Goal: Task Accomplishment & Management: Complete application form

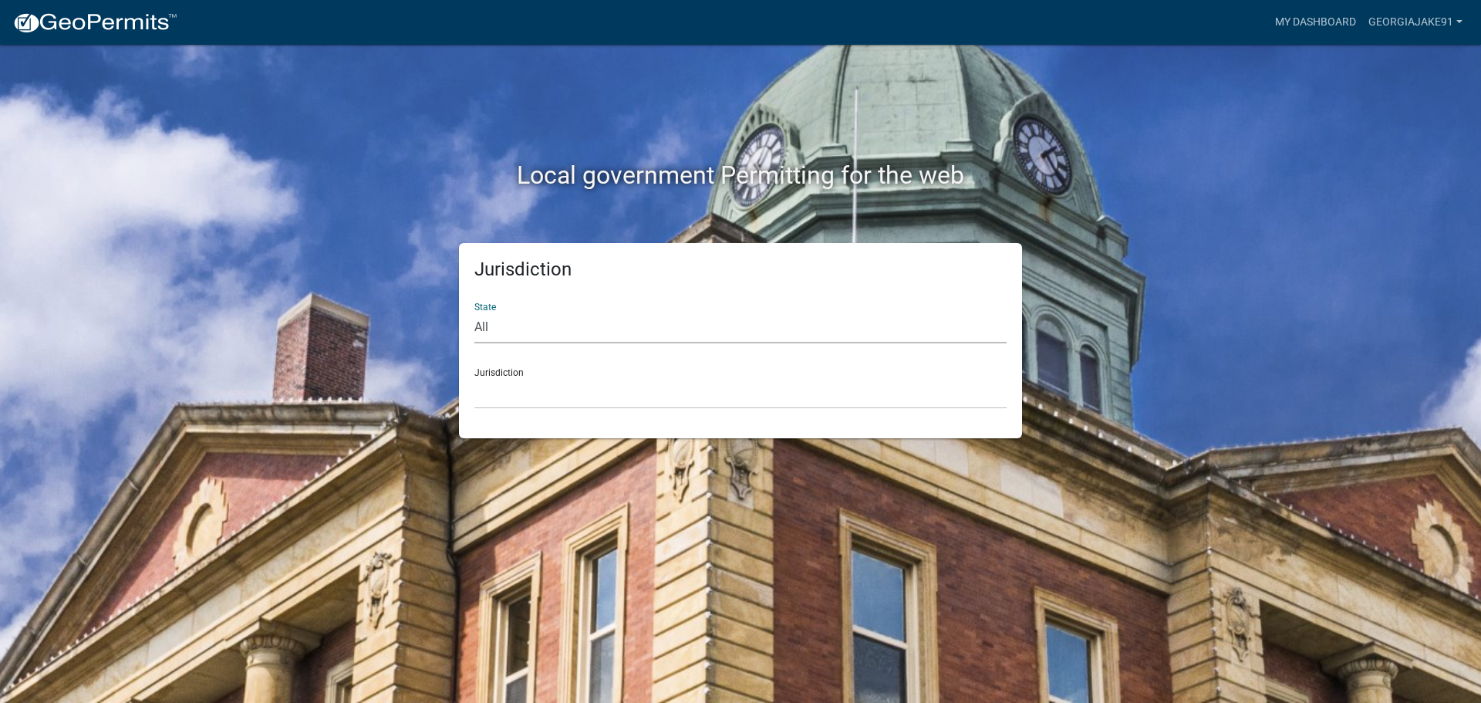
click at [530, 324] on select "All [US_STATE] [US_STATE] [US_STATE] [US_STATE] [US_STATE] [US_STATE] [US_STATE…" at bounding box center [740, 328] width 532 height 32
select select "[US_STATE]"
click at [474, 312] on select "All [US_STATE] [US_STATE] [US_STATE] [US_STATE] [US_STATE] [US_STATE] [US_STATE…" at bounding box center [740, 328] width 532 height 32
click at [521, 377] on select "[GEOGRAPHIC_DATA], [US_STATE][PERSON_NAME][GEOGRAPHIC_DATA], [US_STATE][PERSON_…" at bounding box center [740, 393] width 532 height 32
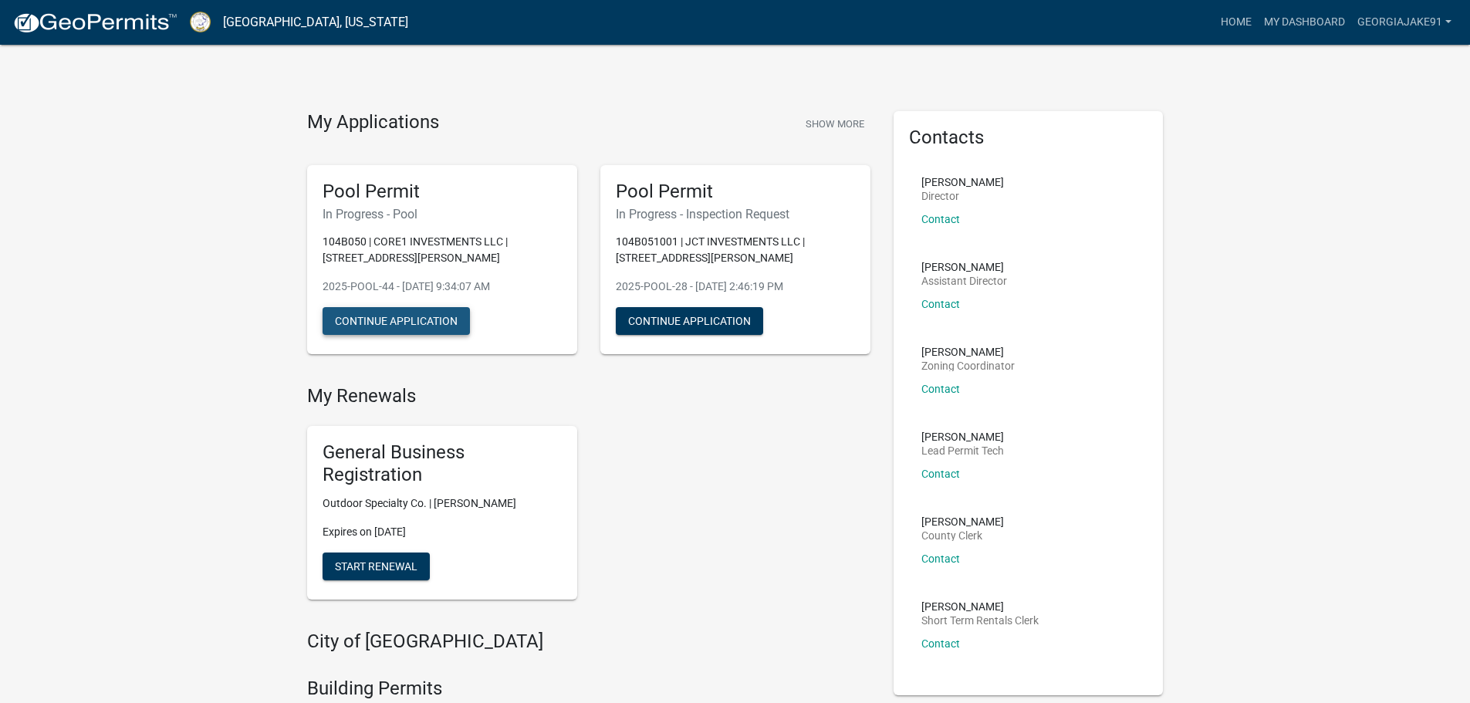
click at [379, 321] on button "Continue Application" at bounding box center [395, 321] width 147 height 28
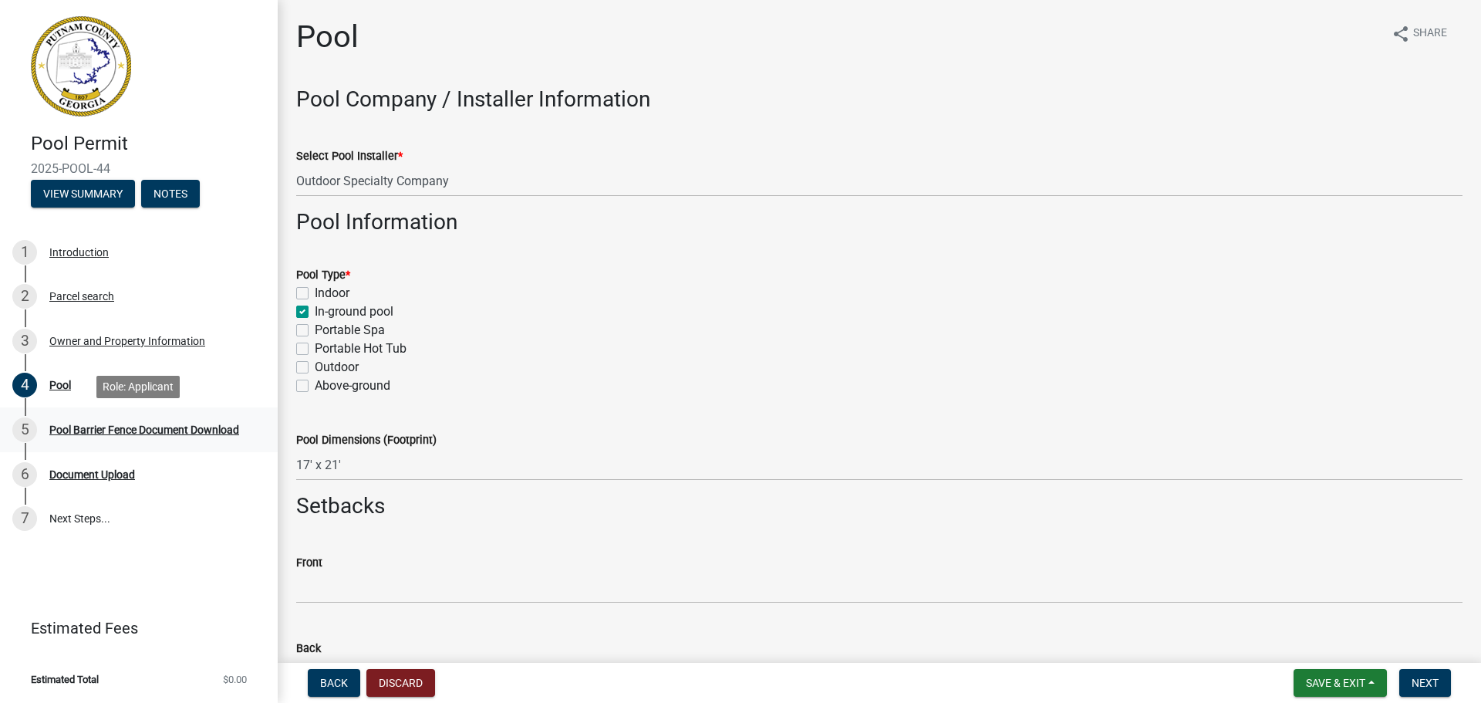
click at [140, 431] on div "Pool Barrier Fence Document Download" at bounding box center [144, 429] width 190 height 11
click at [71, 383] on div "Pool" at bounding box center [60, 385] width 22 height 11
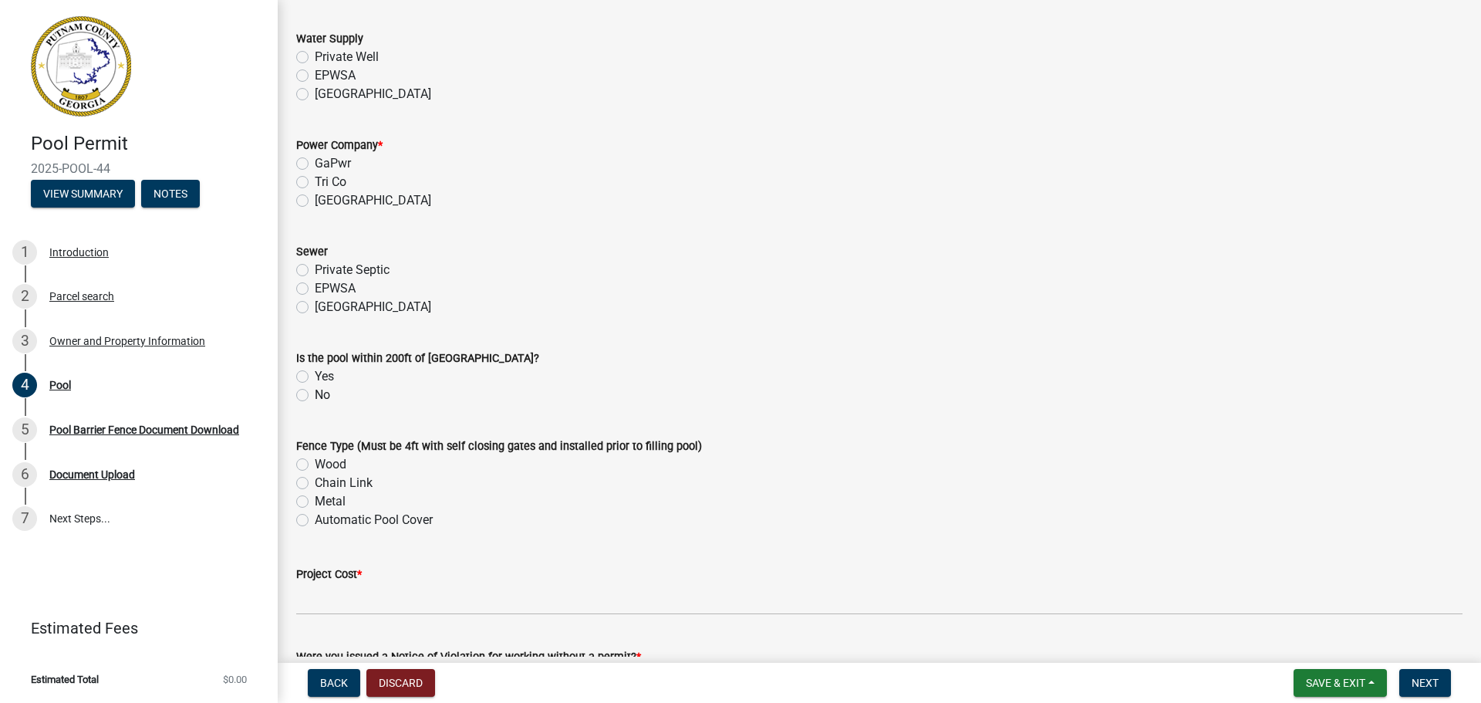
scroll to position [1442, 0]
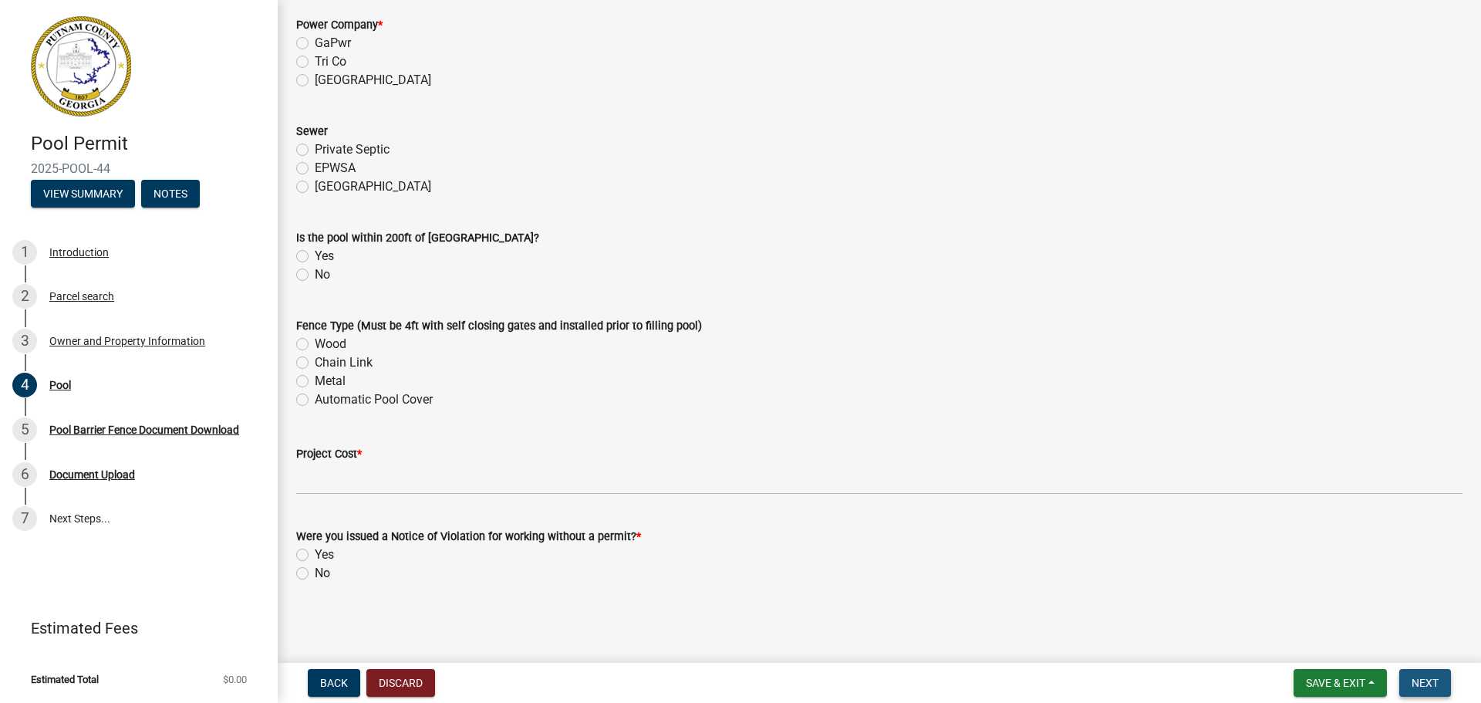
click at [1437, 680] on span "Next" at bounding box center [1425, 683] width 27 height 12
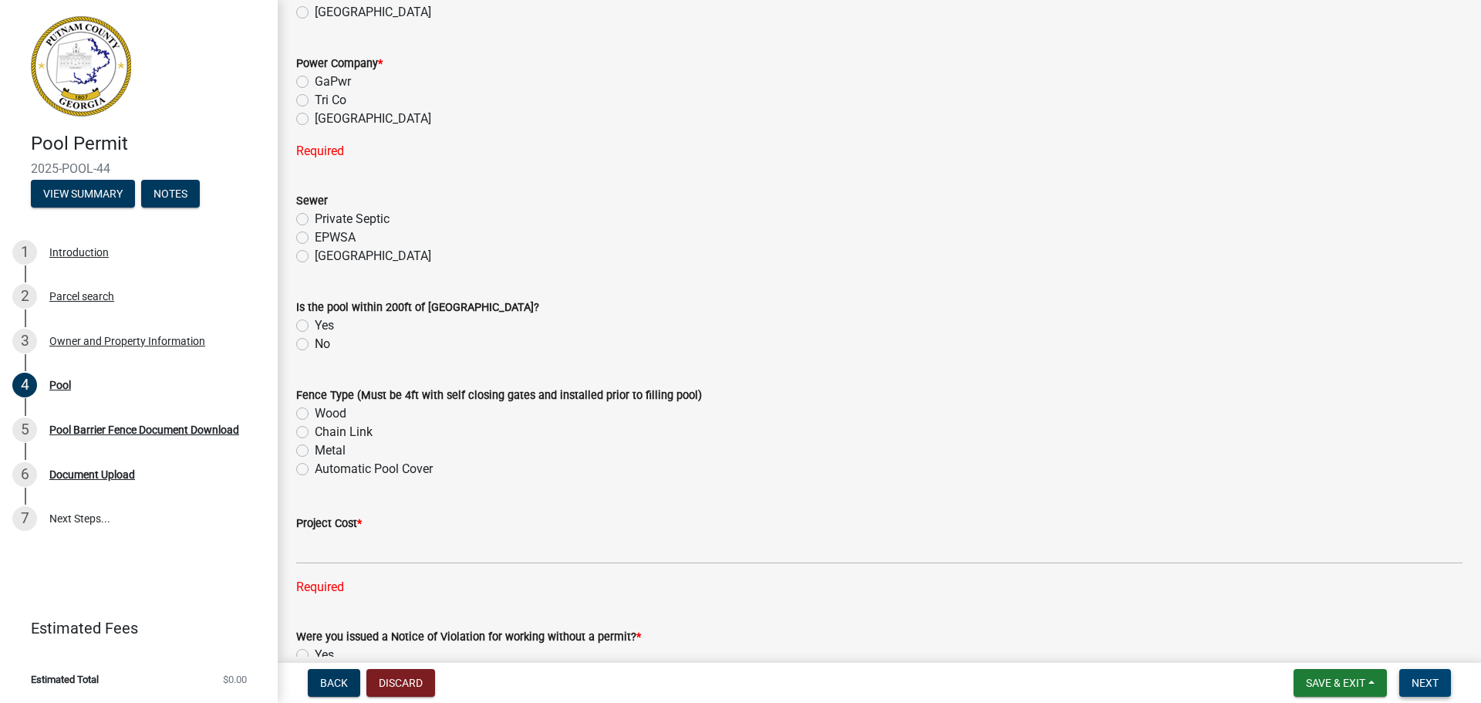
scroll to position [1519, 0]
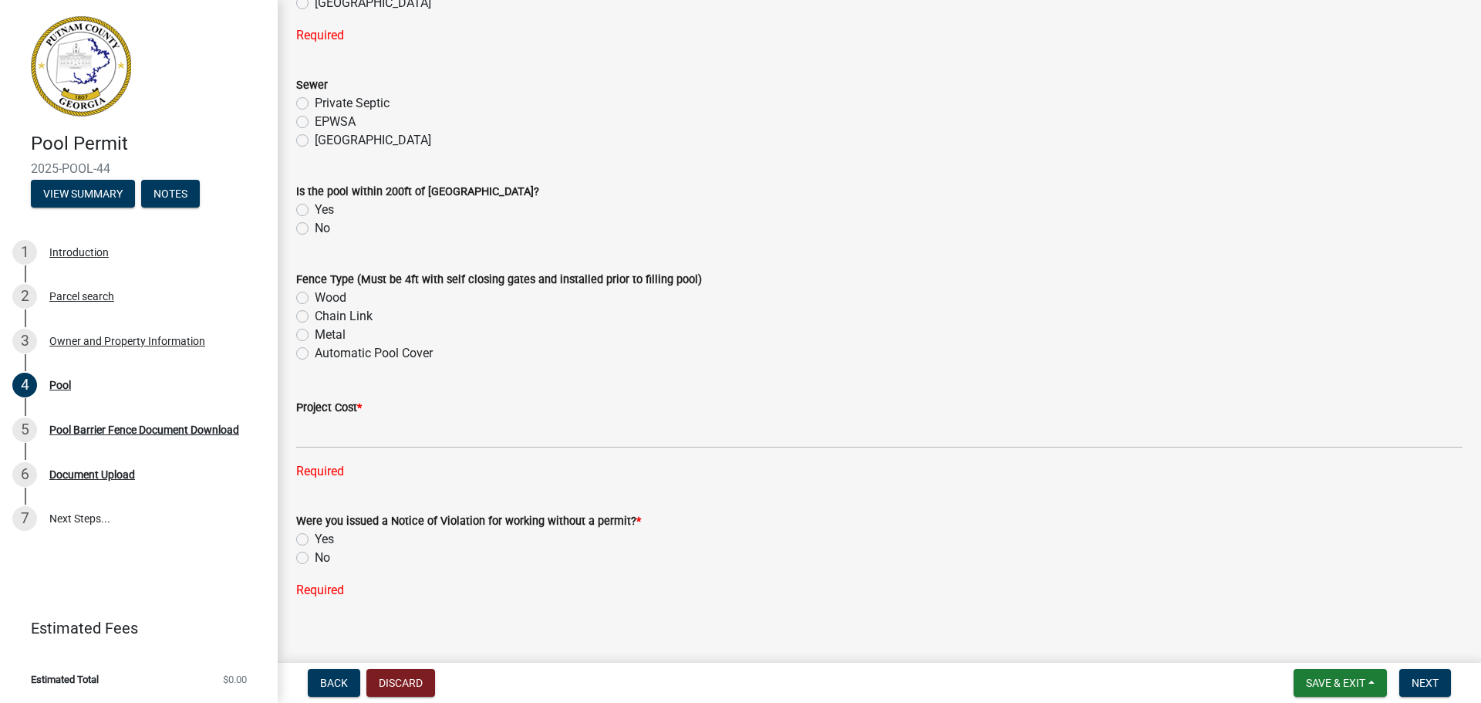
click at [315, 557] on label "No" at bounding box center [322, 558] width 15 height 19
click at [315, 557] on input "No" at bounding box center [320, 554] width 10 height 10
radio input "true"
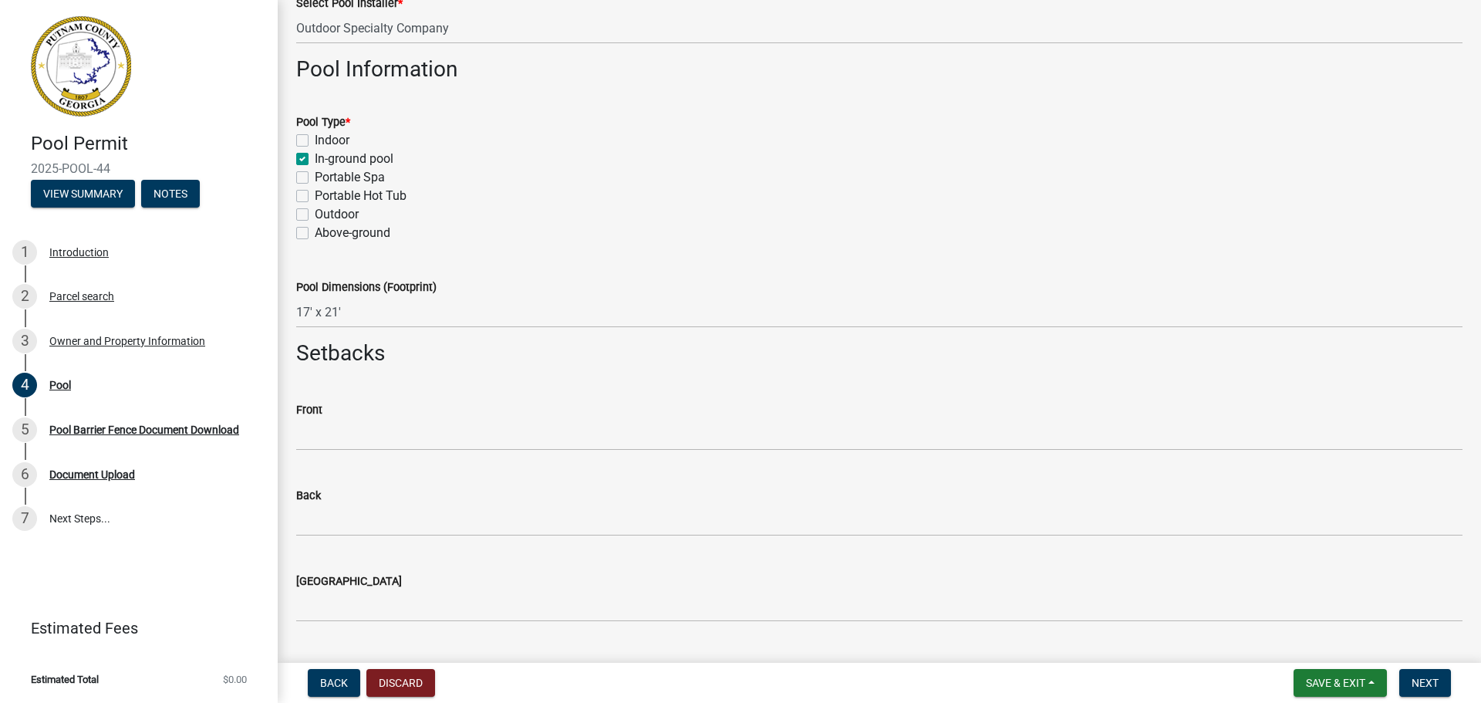
scroll to position [154, 0]
click at [89, 473] on div "Document Upload" at bounding box center [92, 474] width 86 height 11
click at [1413, 682] on span "Next" at bounding box center [1425, 683] width 27 height 12
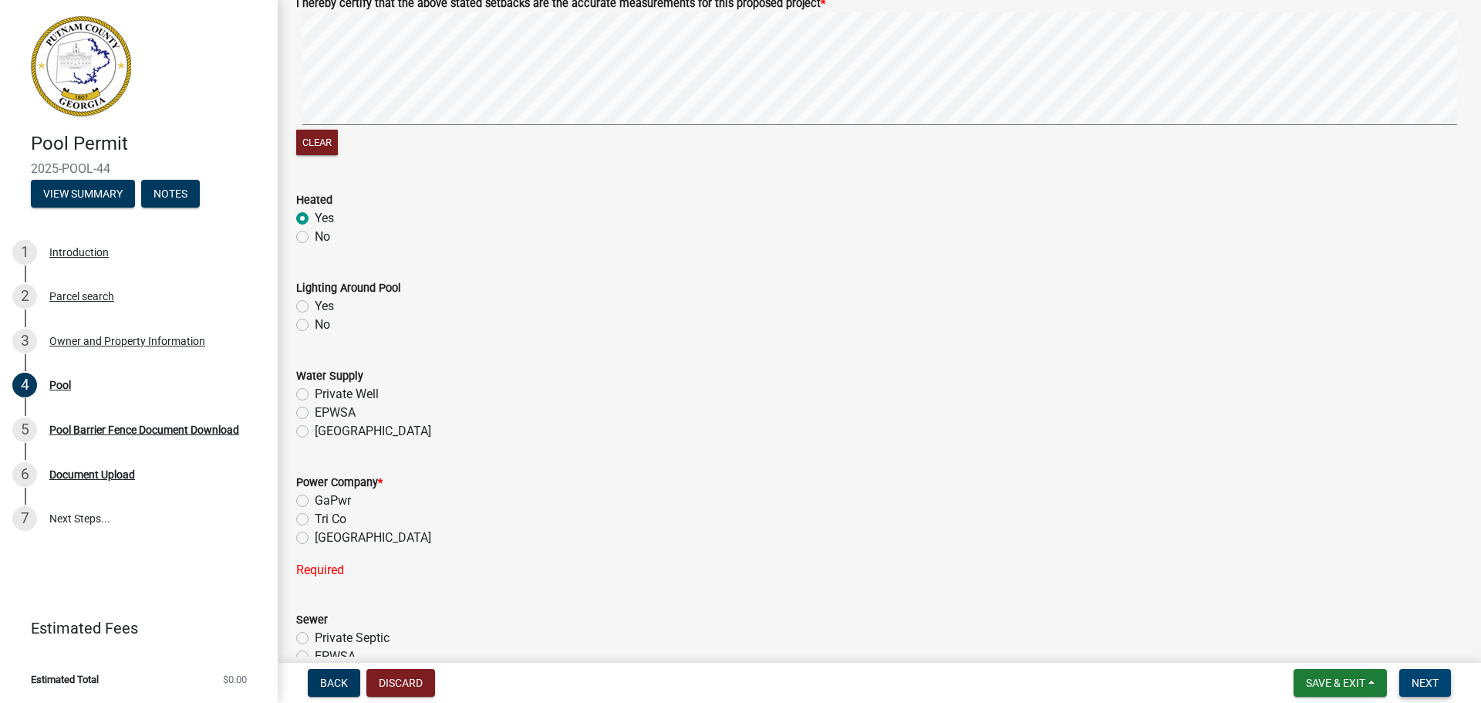
scroll to position [1080, 0]
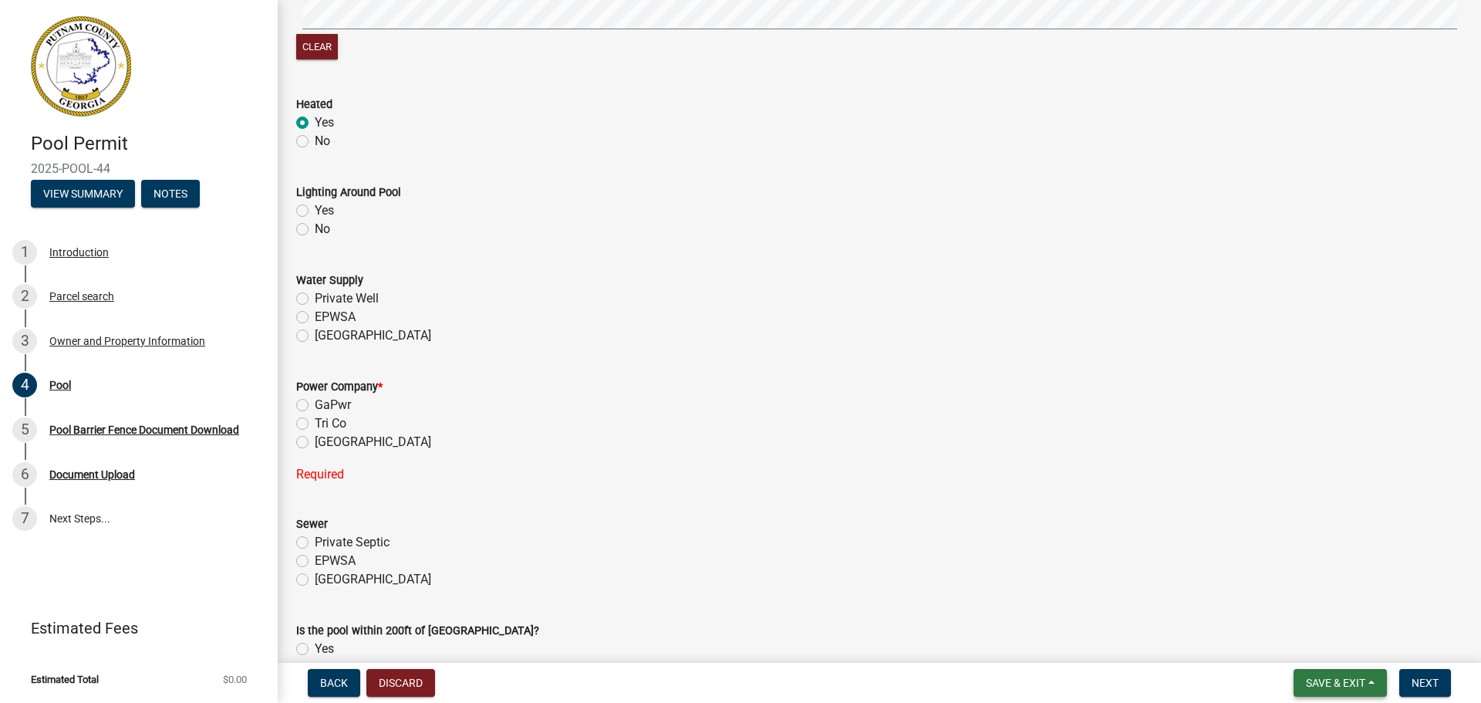
click at [1338, 684] on span "Save & Exit" at bounding box center [1335, 683] width 59 height 12
click at [1302, 639] on button "Save & Exit" at bounding box center [1325, 642] width 123 height 37
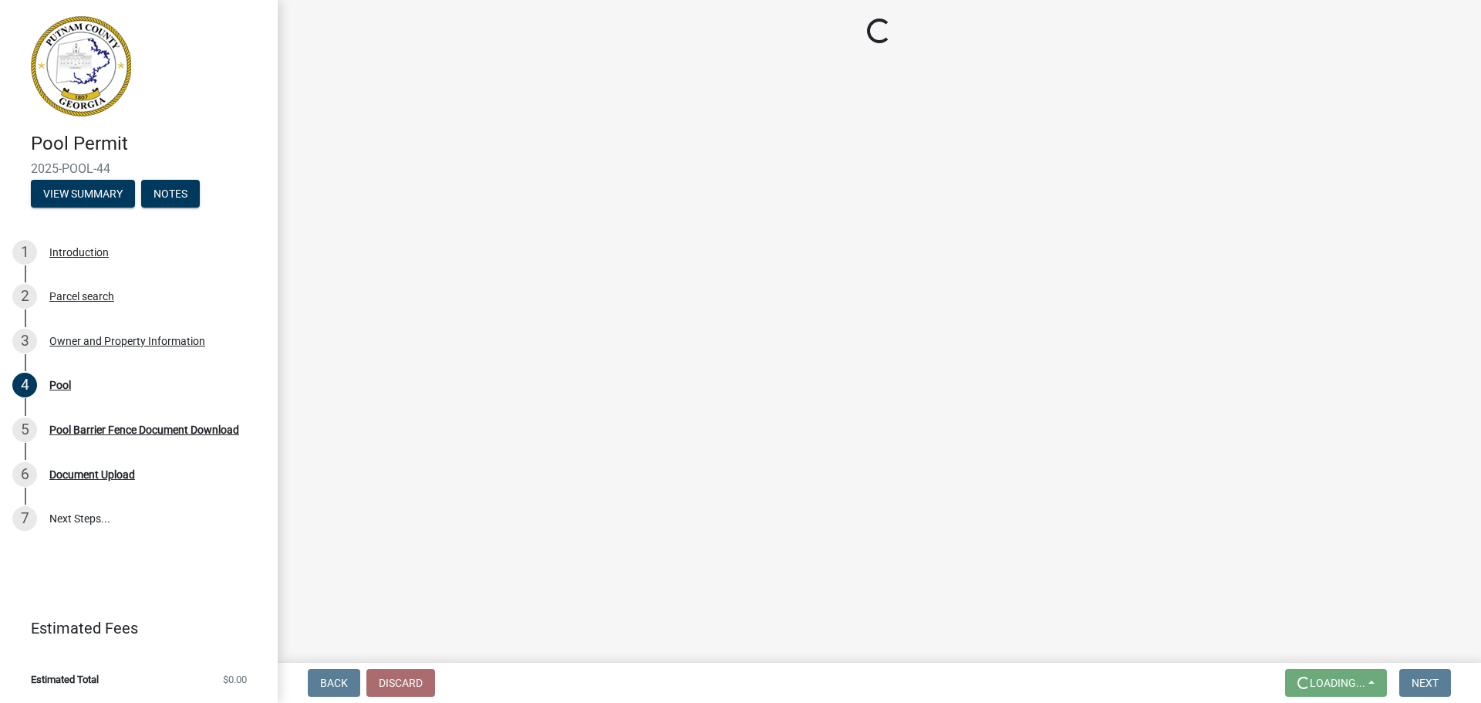
scroll to position [0, 0]
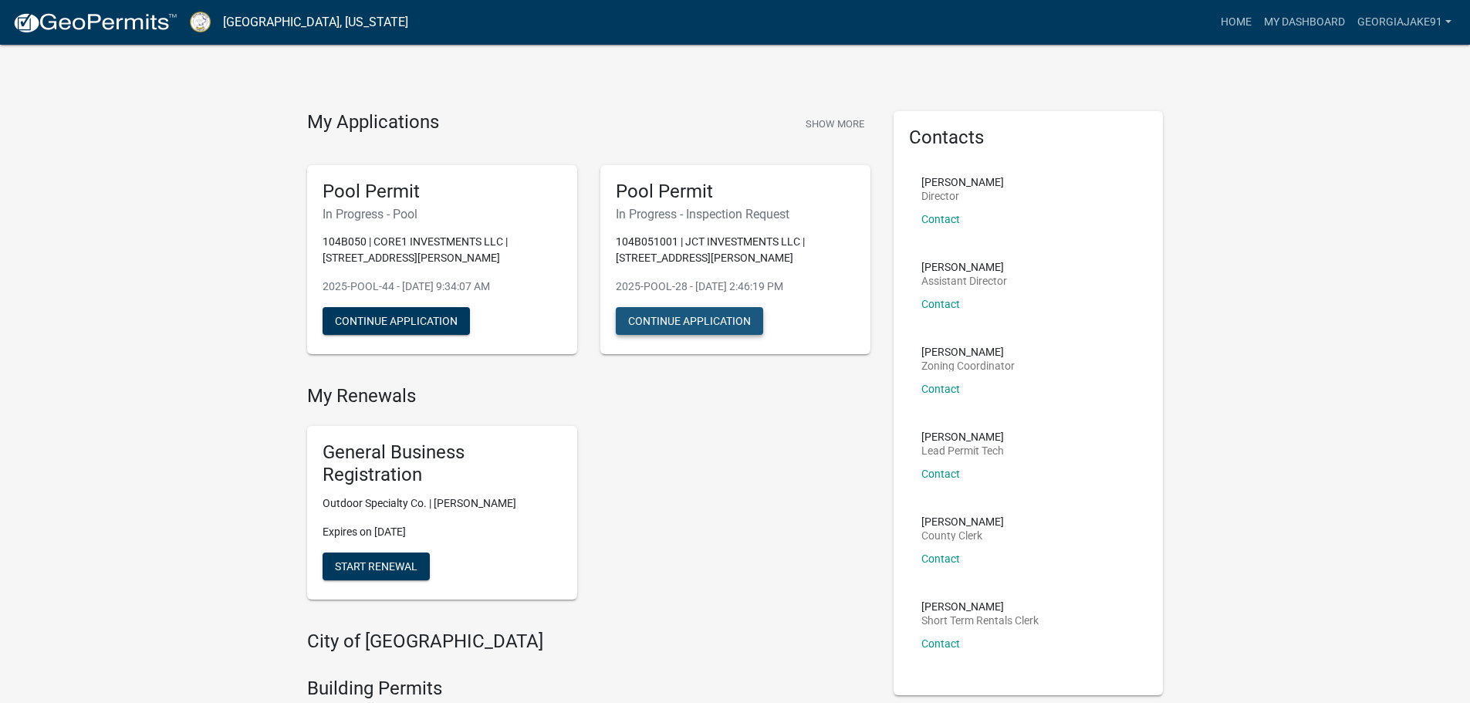
click at [687, 323] on button "Continue Application" at bounding box center [689, 321] width 147 height 28
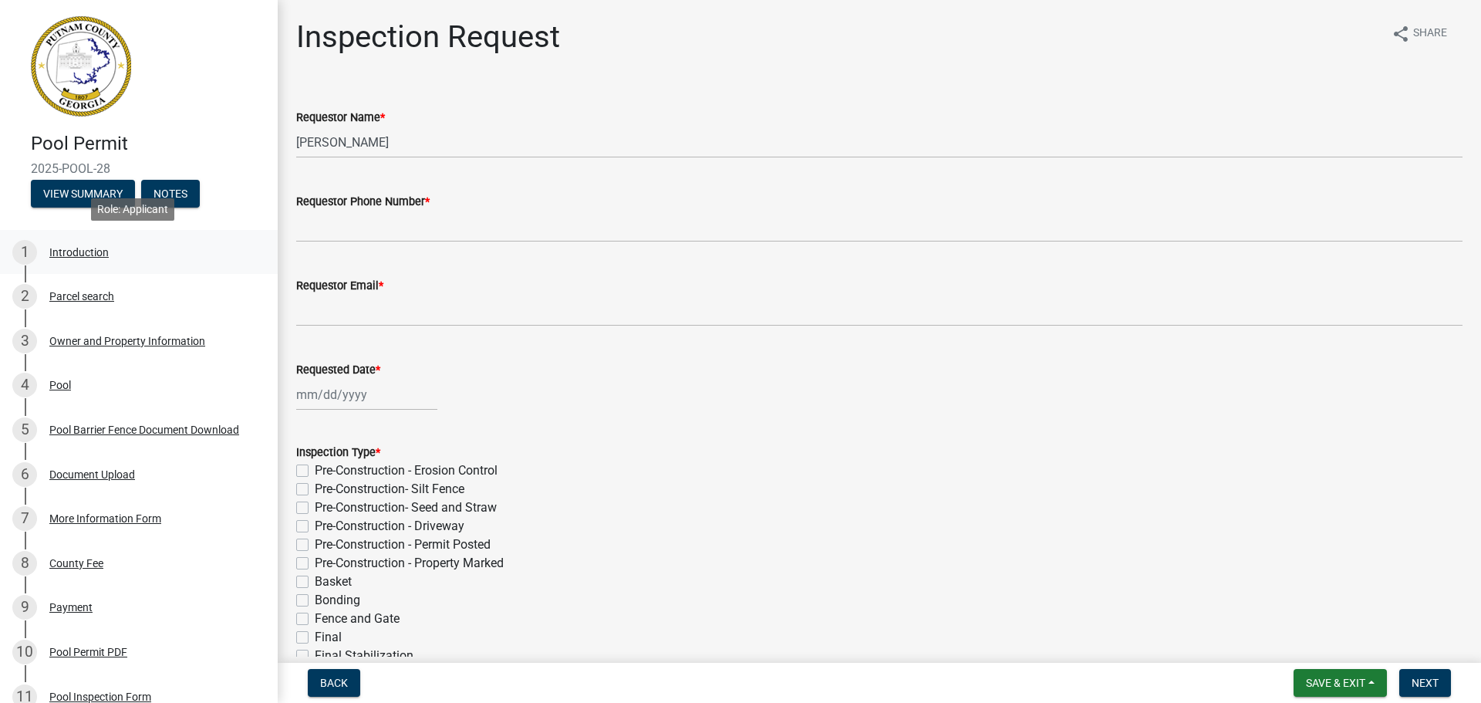
click at [86, 255] on div "Introduction" at bounding box center [78, 252] width 59 height 11
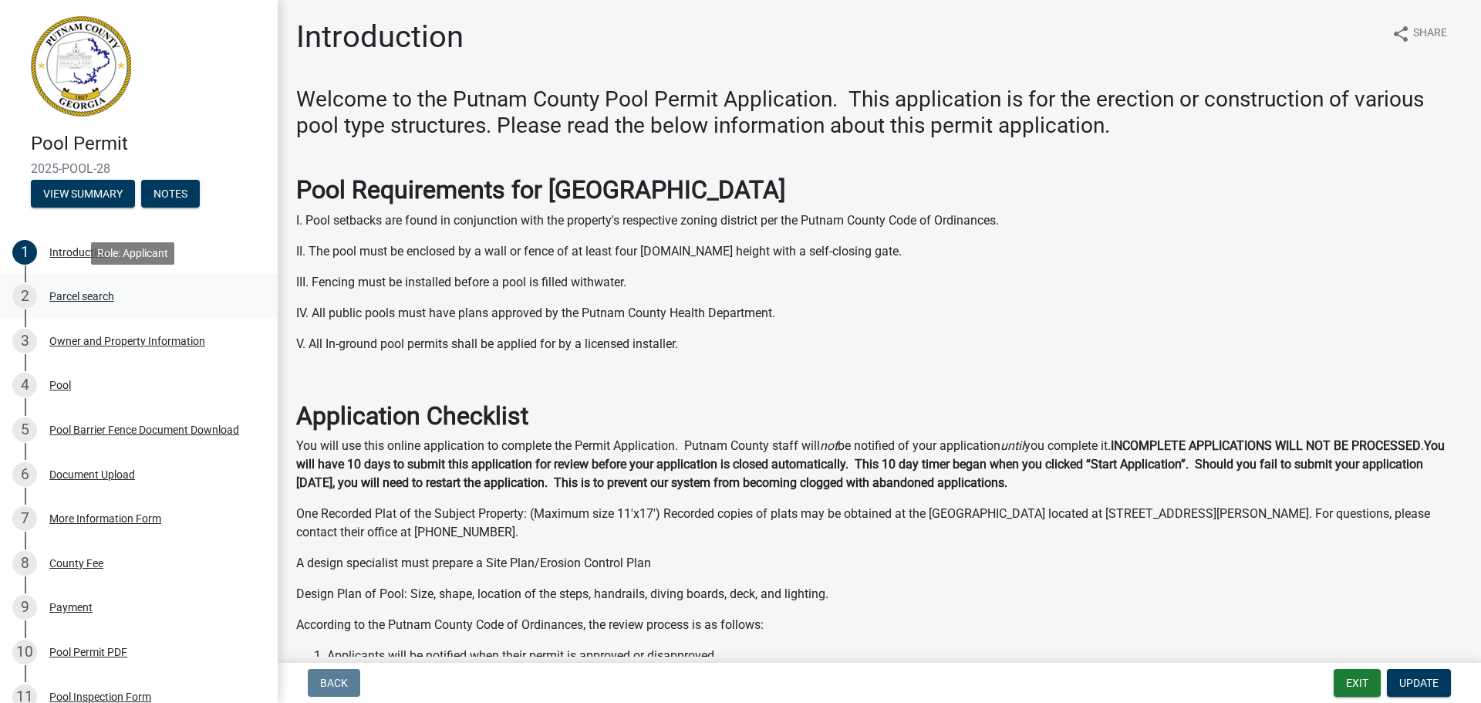
click at [52, 298] on div "Parcel search" at bounding box center [81, 296] width 65 height 11
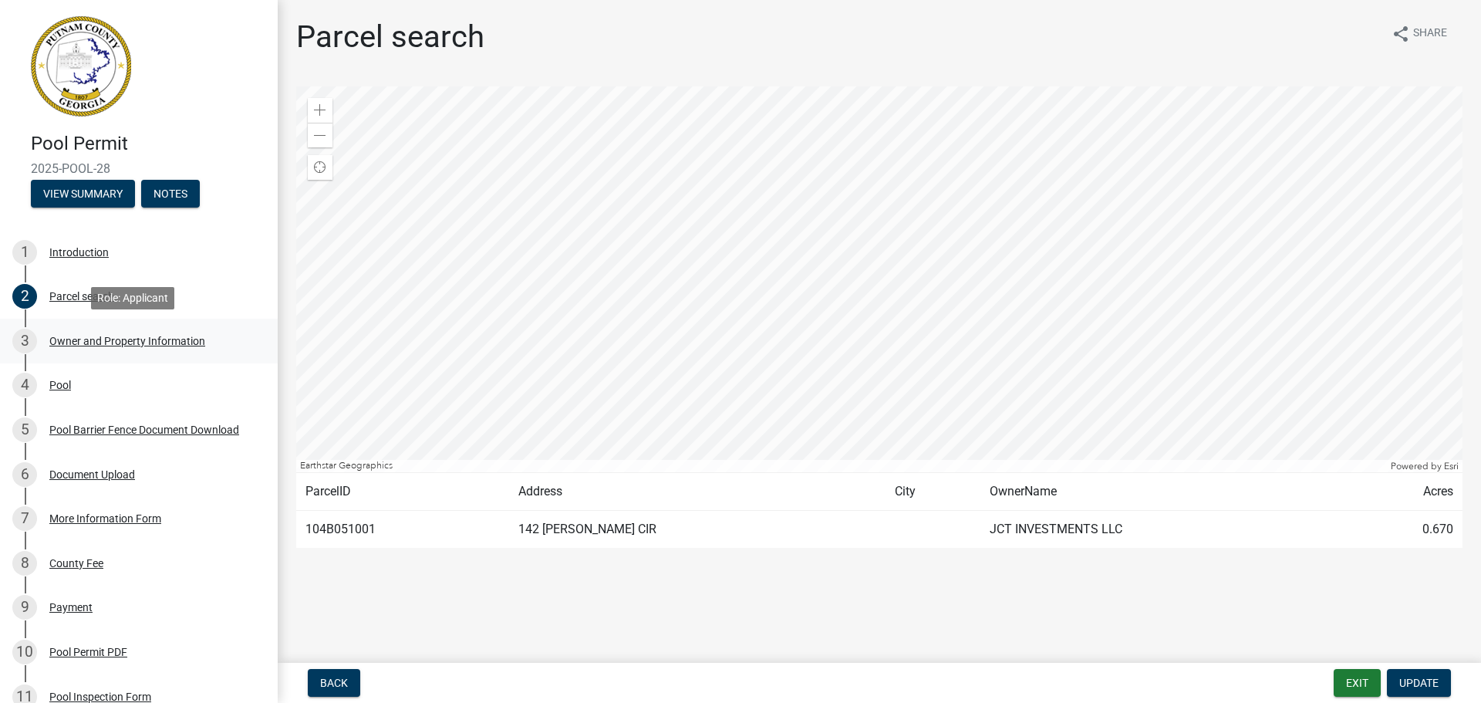
click at [77, 338] on div "Owner and Property Information" at bounding box center [127, 341] width 156 height 11
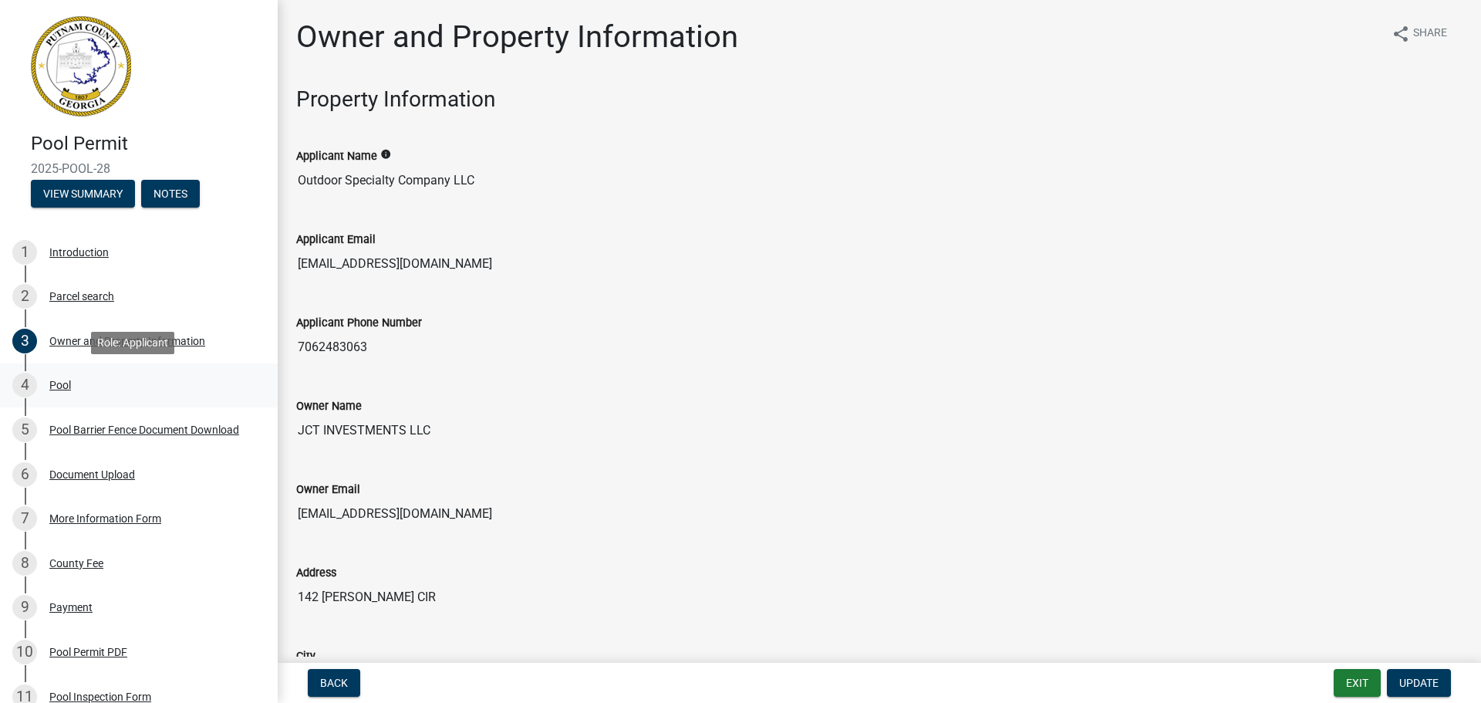
click at [59, 387] on div "Pool" at bounding box center [60, 385] width 22 height 11
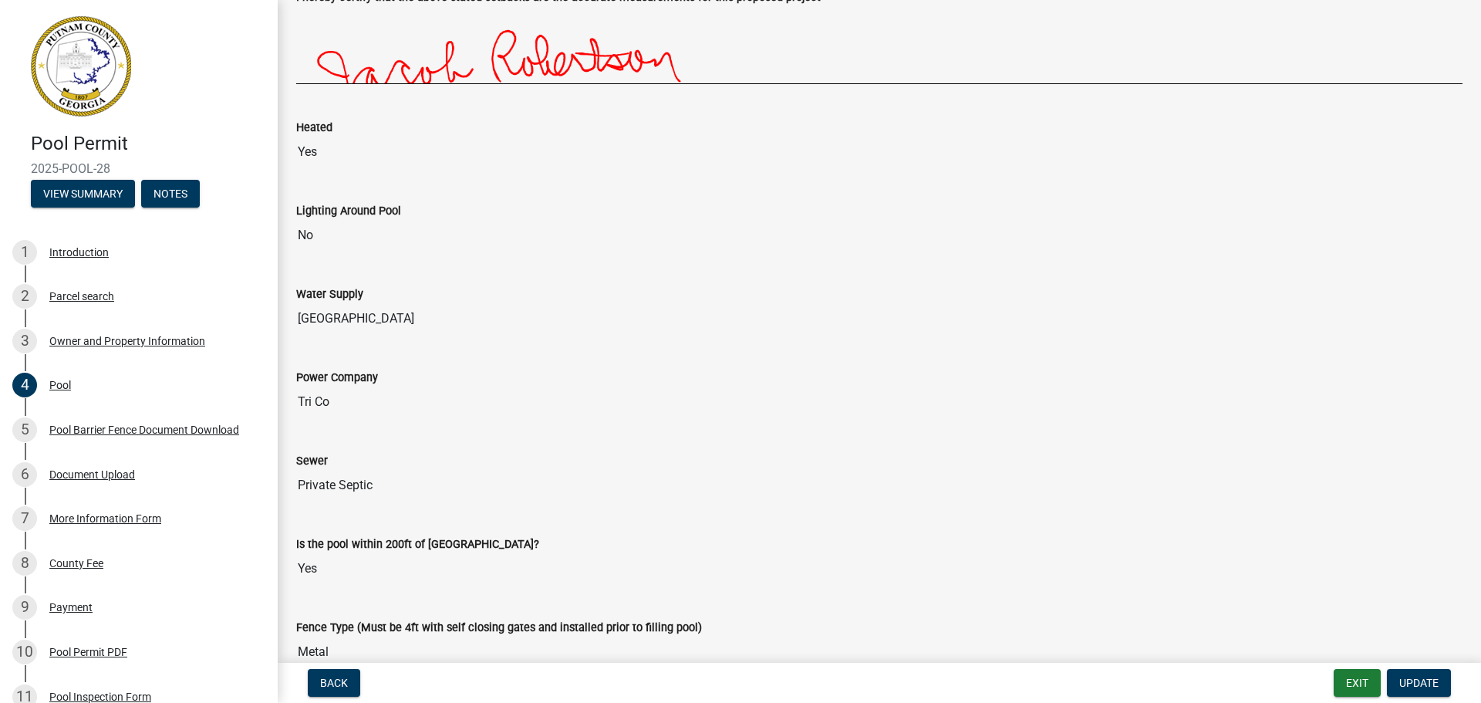
scroll to position [1047, 0]
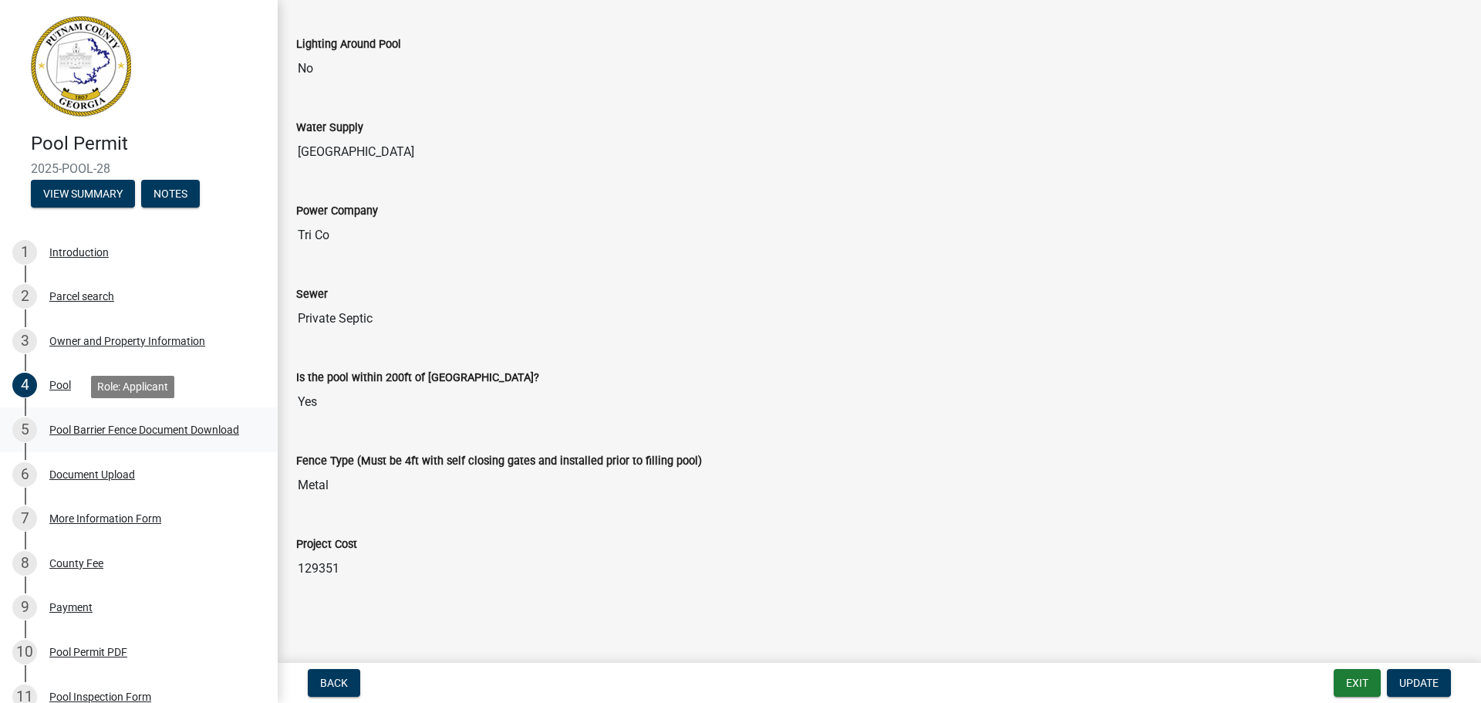
click at [126, 430] on div "Pool Barrier Fence Document Download" at bounding box center [144, 429] width 190 height 11
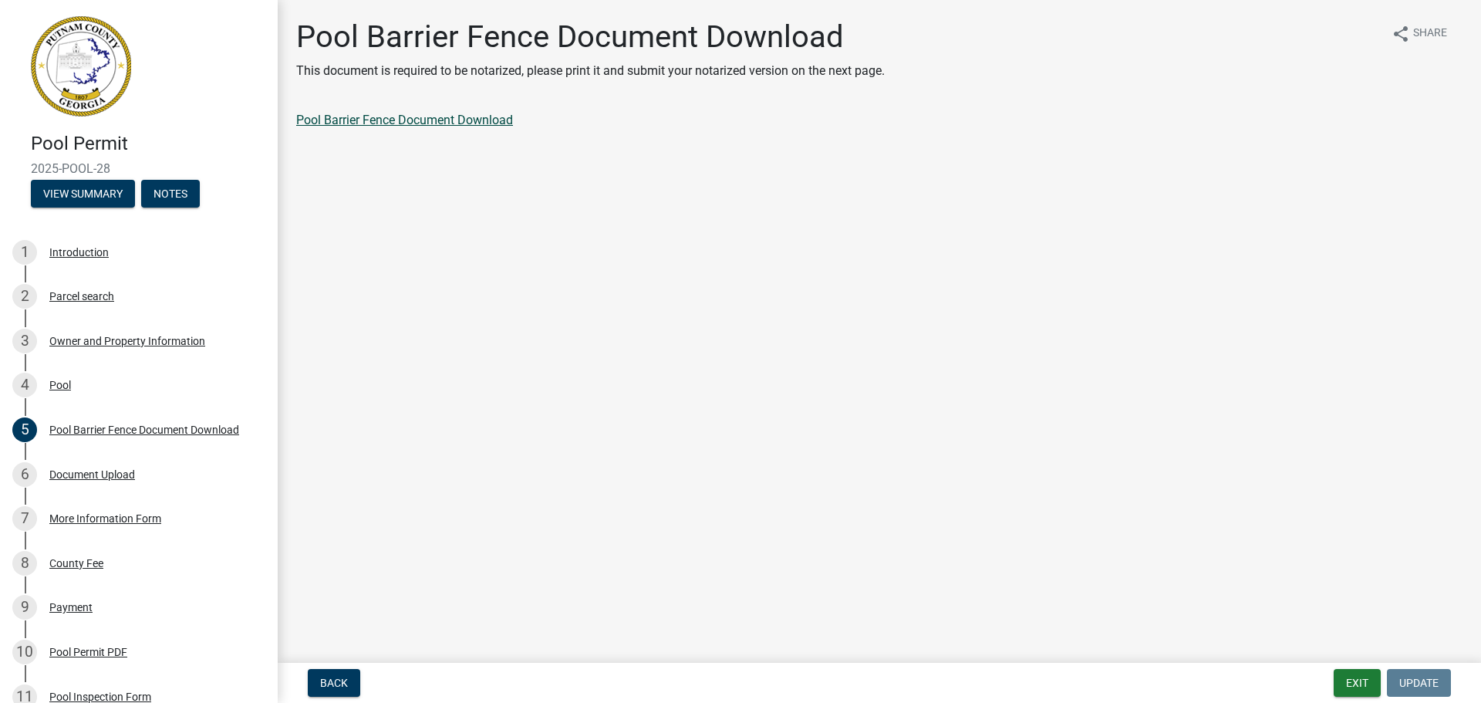
click at [344, 120] on link "Pool Barrier Fence Document Download" at bounding box center [404, 120] width 217 height 15
click at [70, 474] on div "Document Upload" at bounding box center [92, 474] width 86 height 11
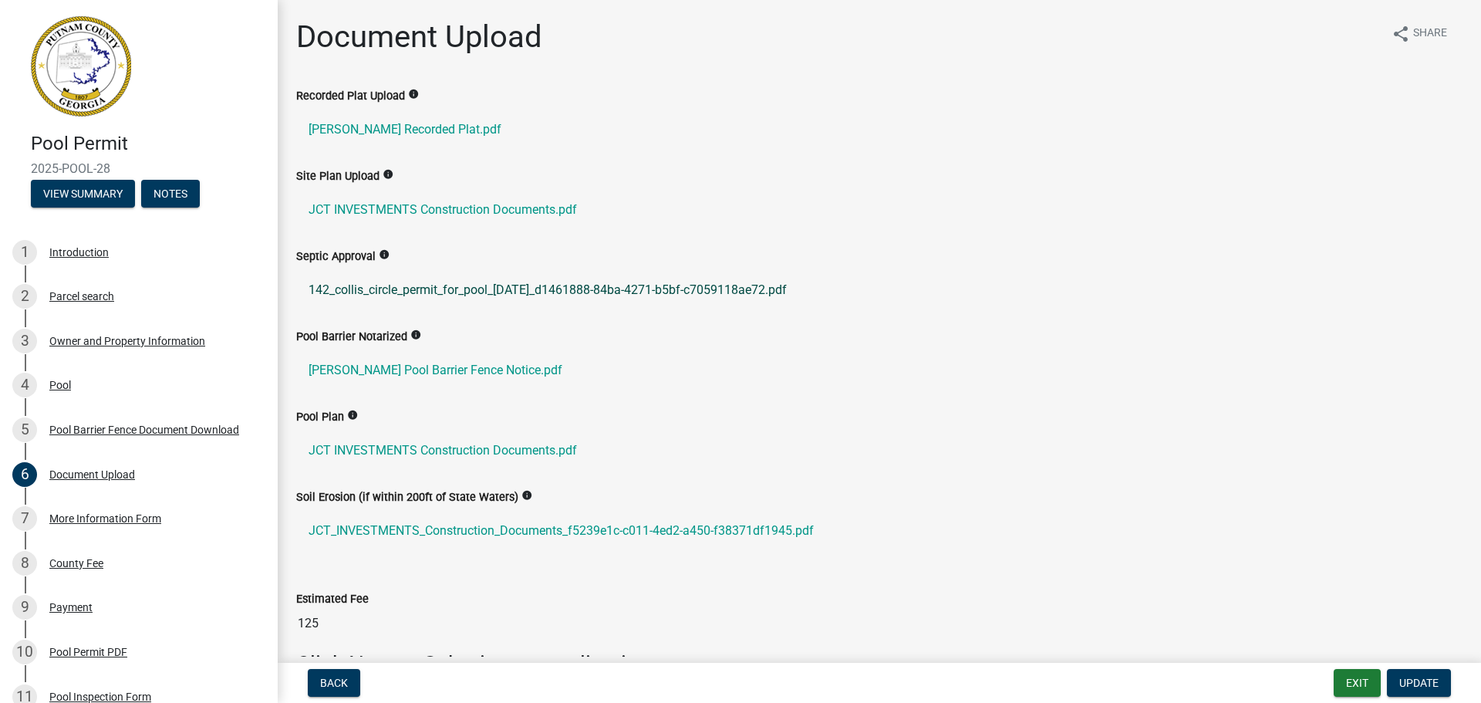
click at [461, 285] on link "142_collis_circle_permit_for_pool_[DATE]_d1461888-84ba-4271-b5bf-c7059118ae72.p…" at bounding box center [879, 290] width 1167 height 37
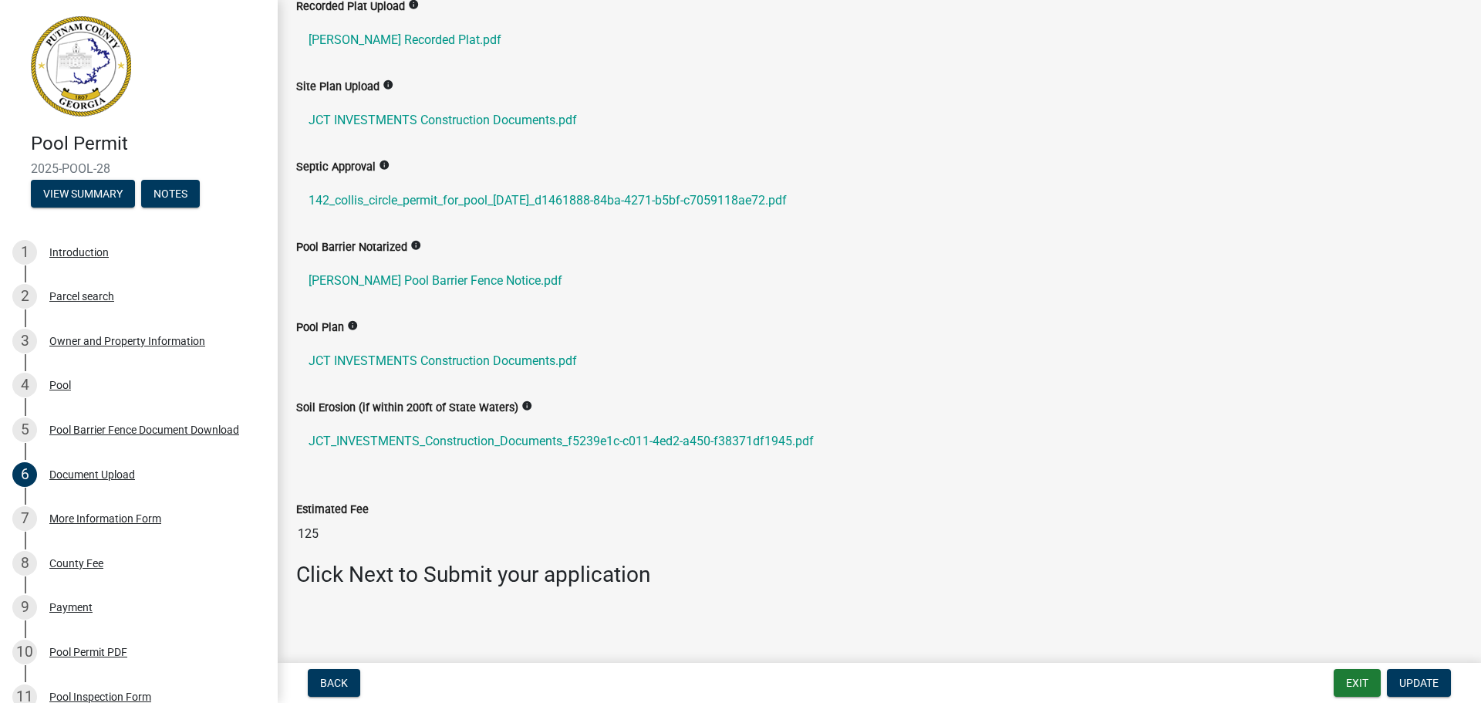
scroll to position [93, 0]
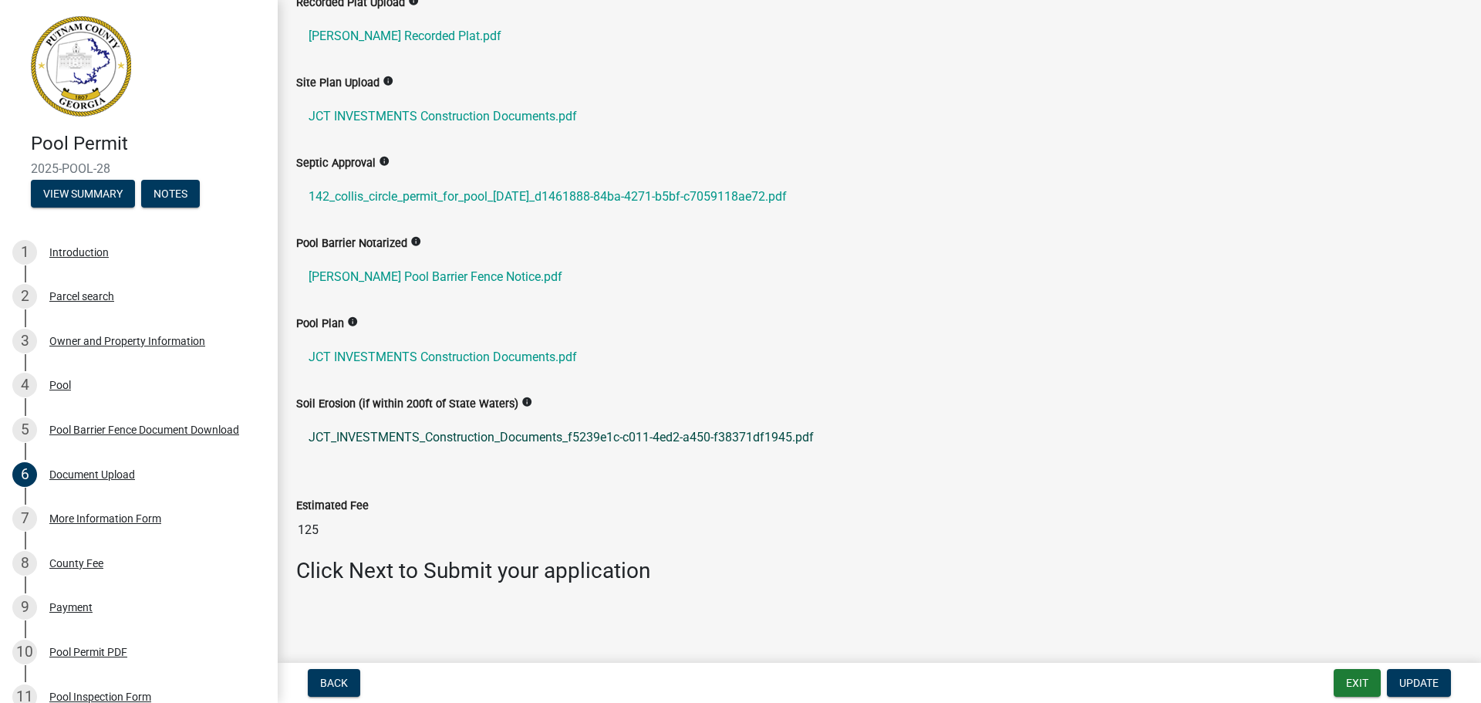
click at [500, 440] on link "JCT_INVESTMENTS_Construction_Documents_f5239e1c-c011-4ed2-a450-f38371df1945.pdf" at bounding box center [879, 437] width 1167 height 37
click at [134, 520] on div "More Information Form" at bounding box center [105, 518] width 112 height 11
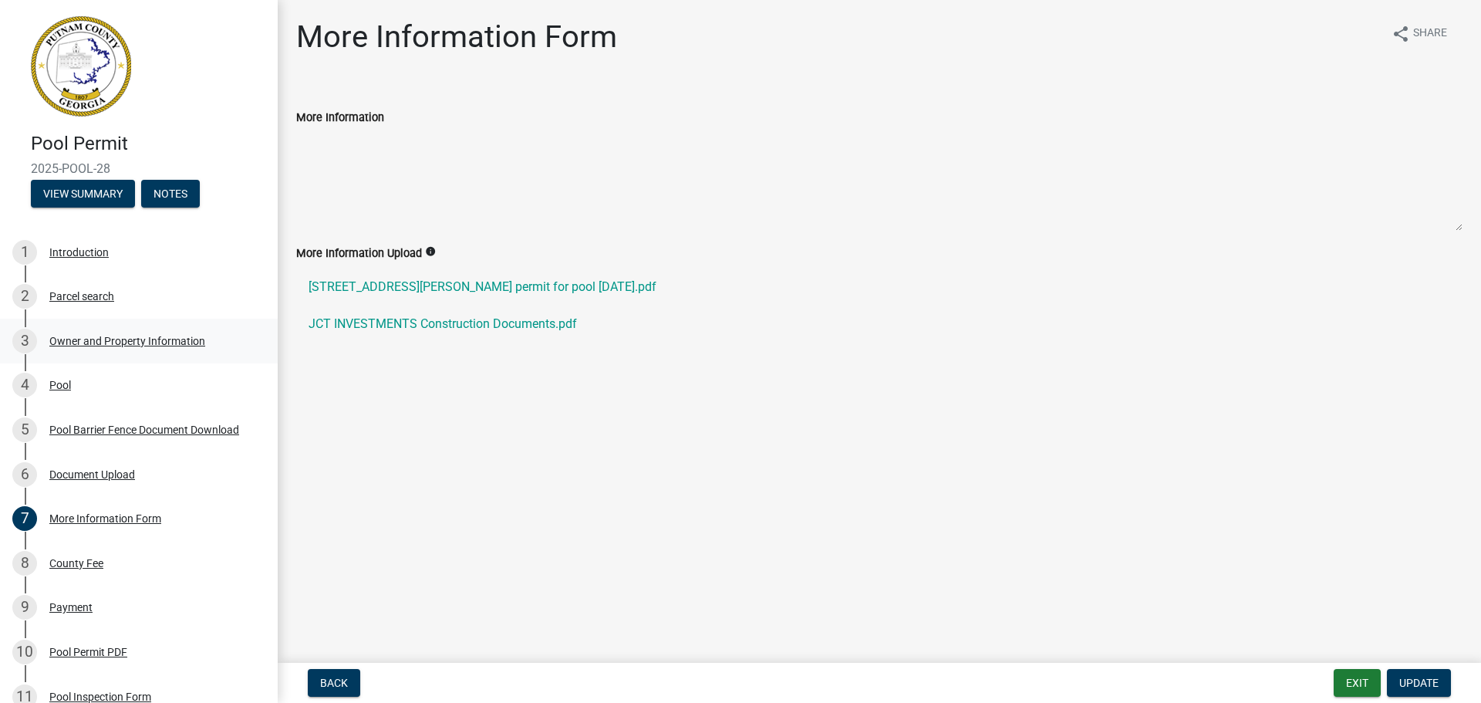
click at [86, 339] on div "Owner and Property Information" at bounding box center [127, 341] width 156 height 11
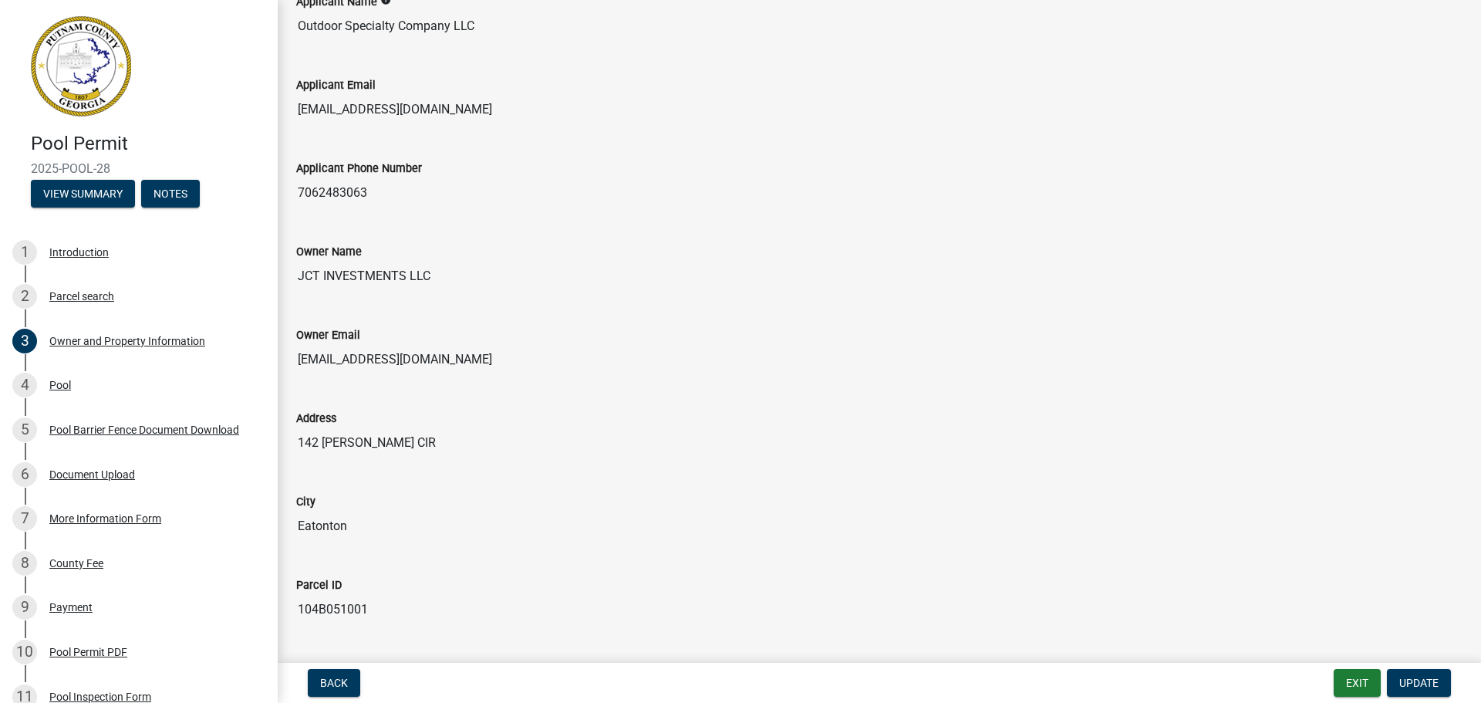
scroll to position [386, 0]
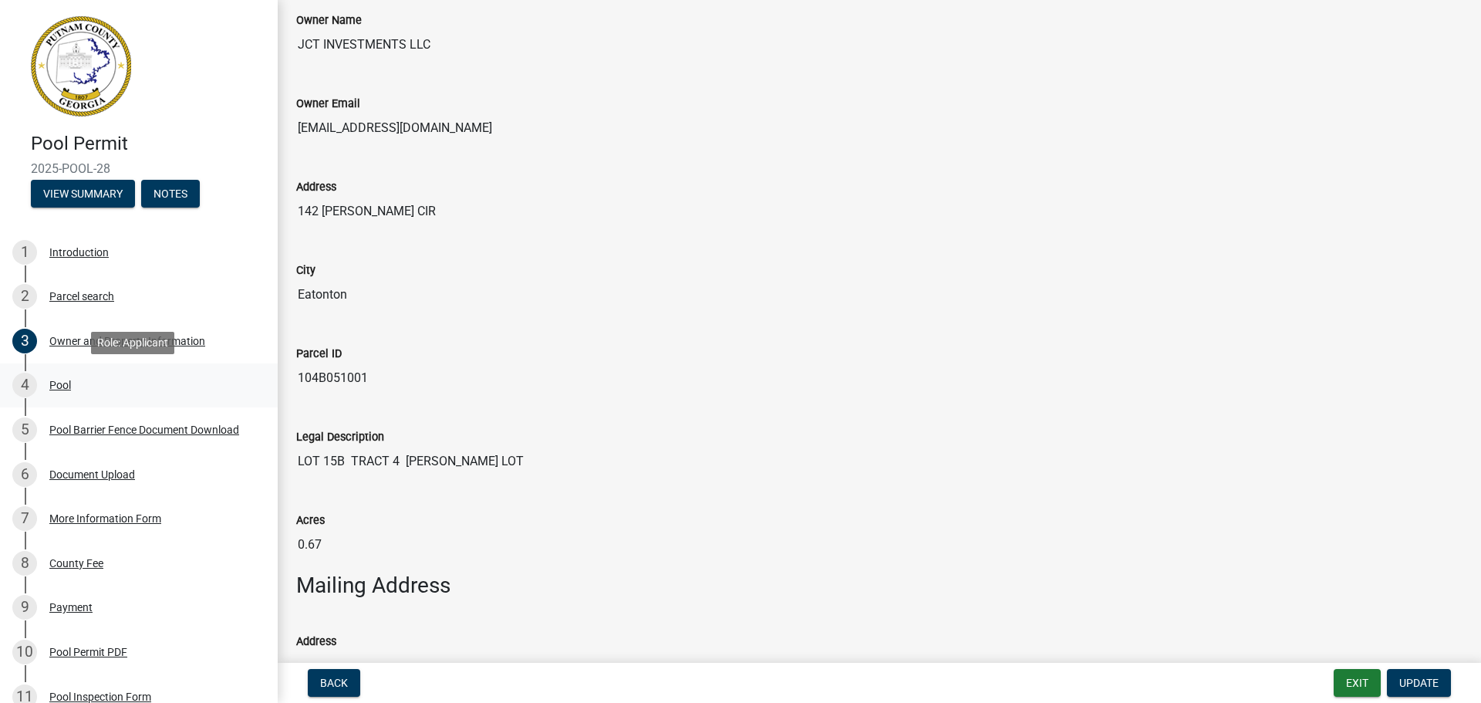
click at [64, 387] on div "Pool" at bounding box center [60, 385] width 22 height 11
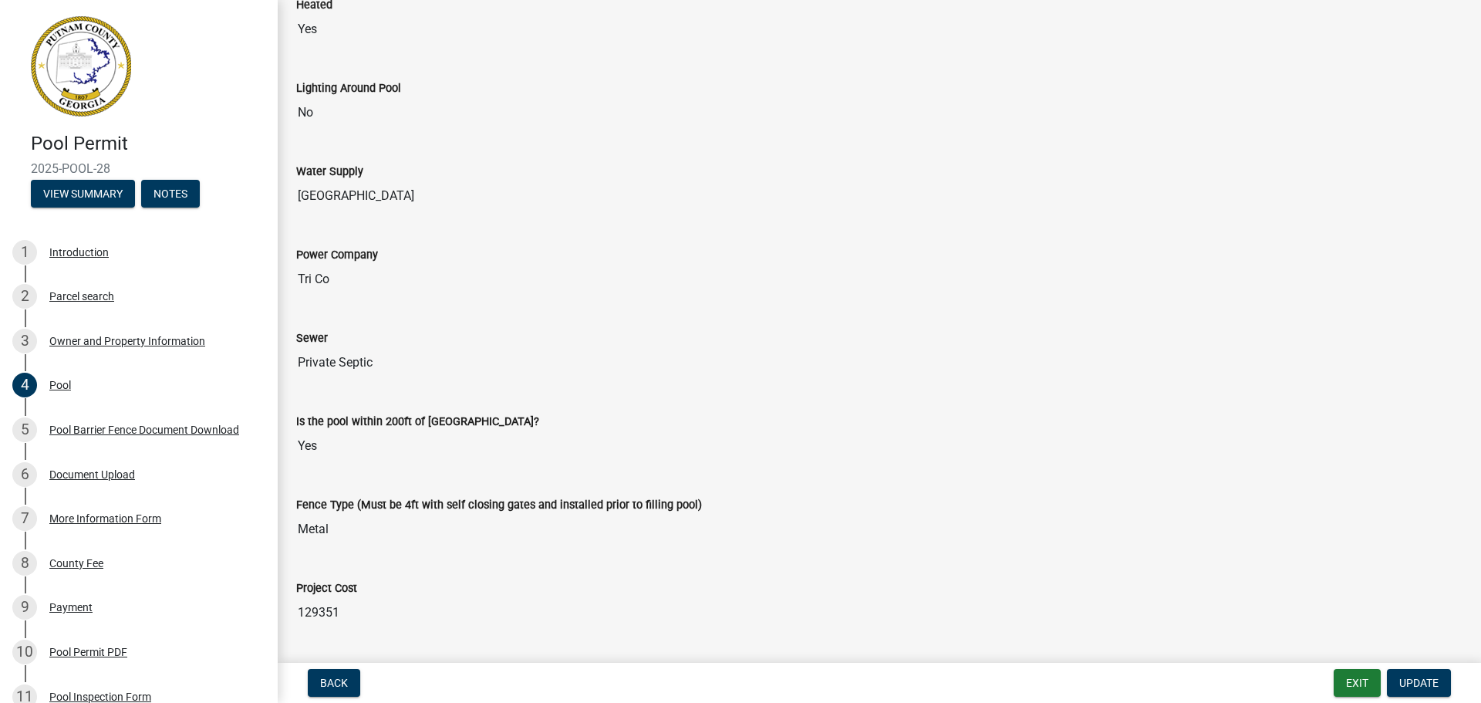
scroll to position [1047, 0]
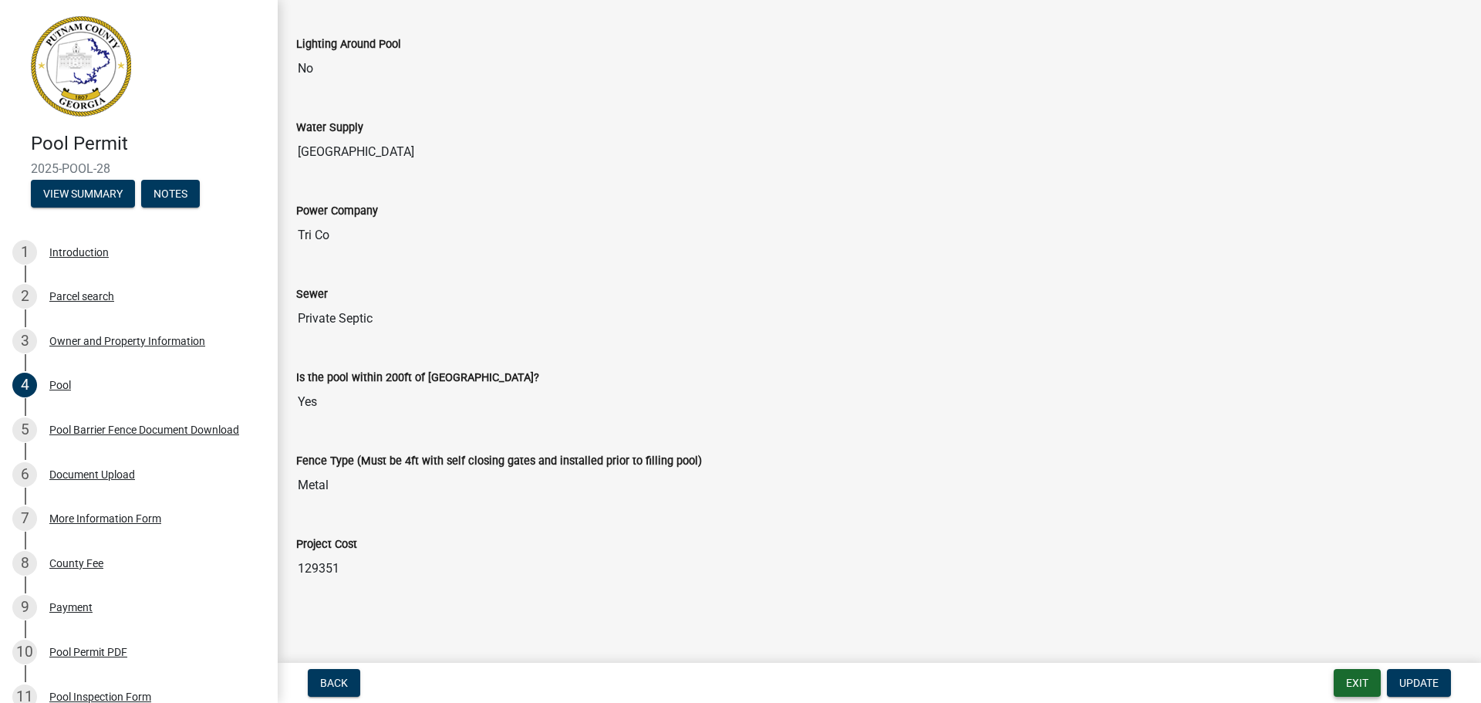
click at [1370, 680] on button "Exit" at bounding box center [1357, 683] width 47 height 28
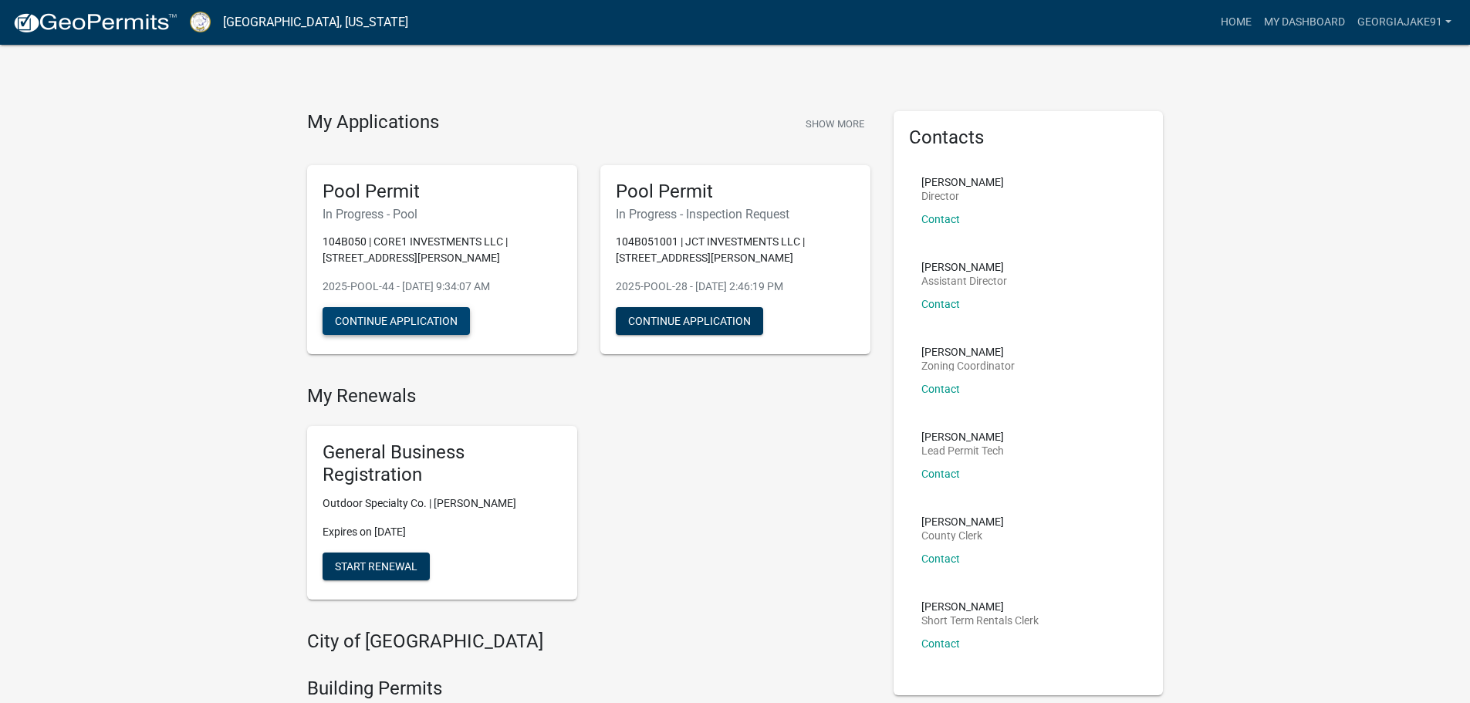
click at [407, 330] on button "Continue Application" at bounding box center [395, 321] width 147 height 28
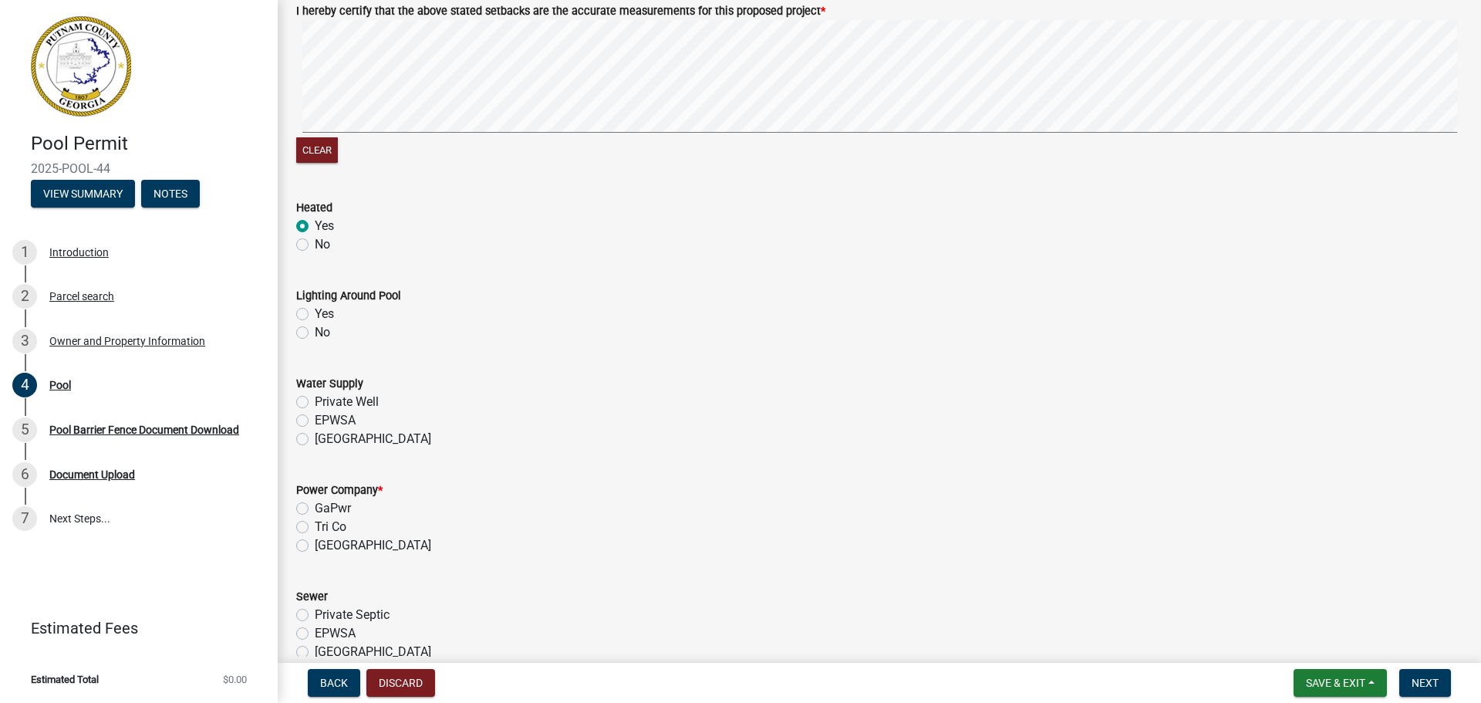
scroll to position [1003, 0]
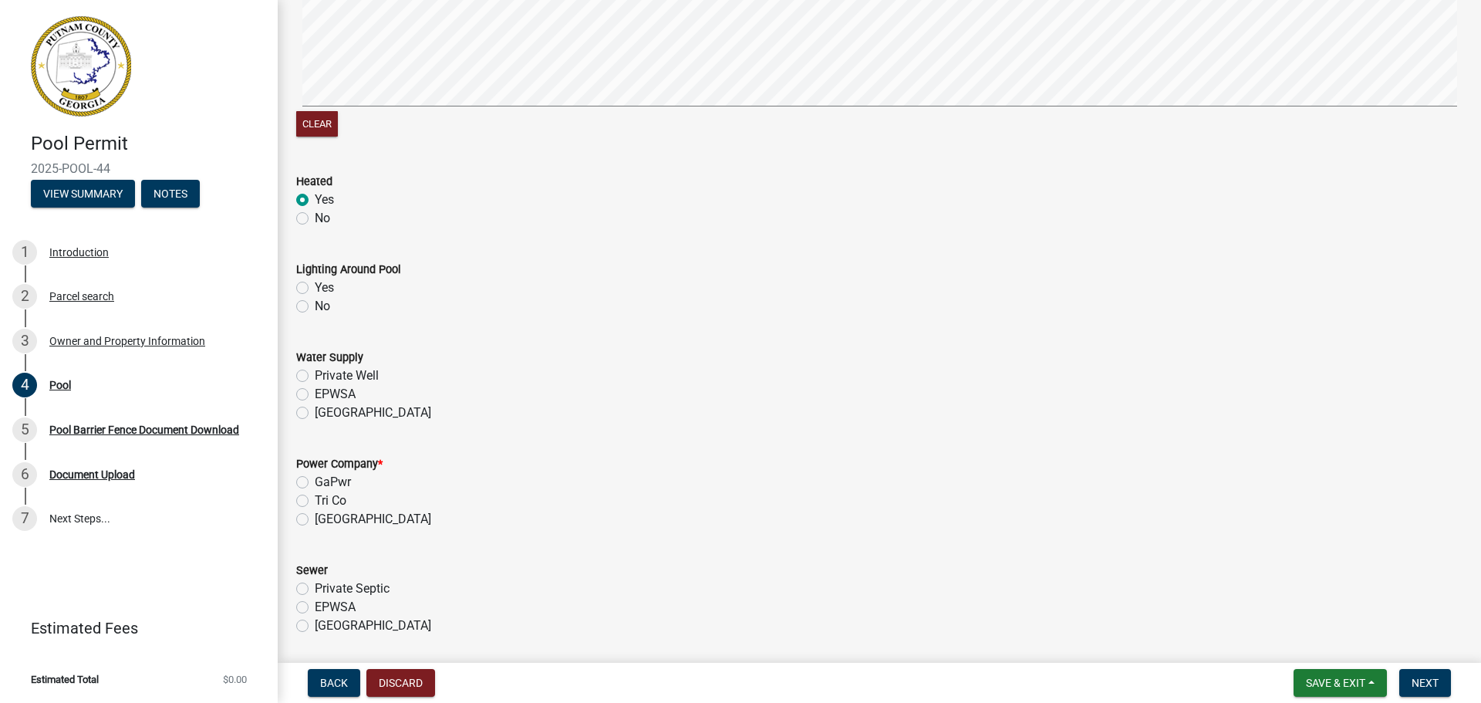
click at [315, 305] on label "No" at bounding box center [322, 306] width 15 height 19
click at [315, 305] on input "No" at bounding box center [320, 302] width 10 height 10
radio input "true"
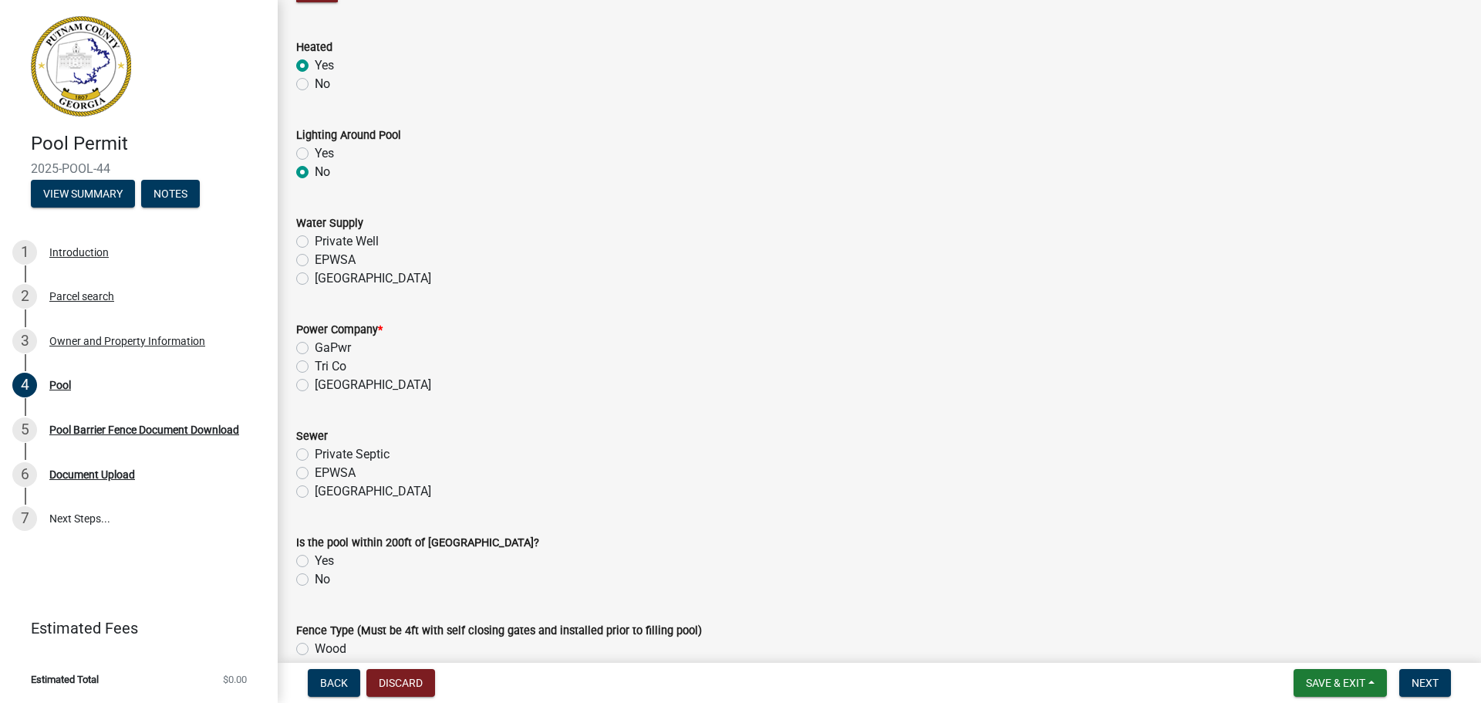
scroll to position [1157, 0]
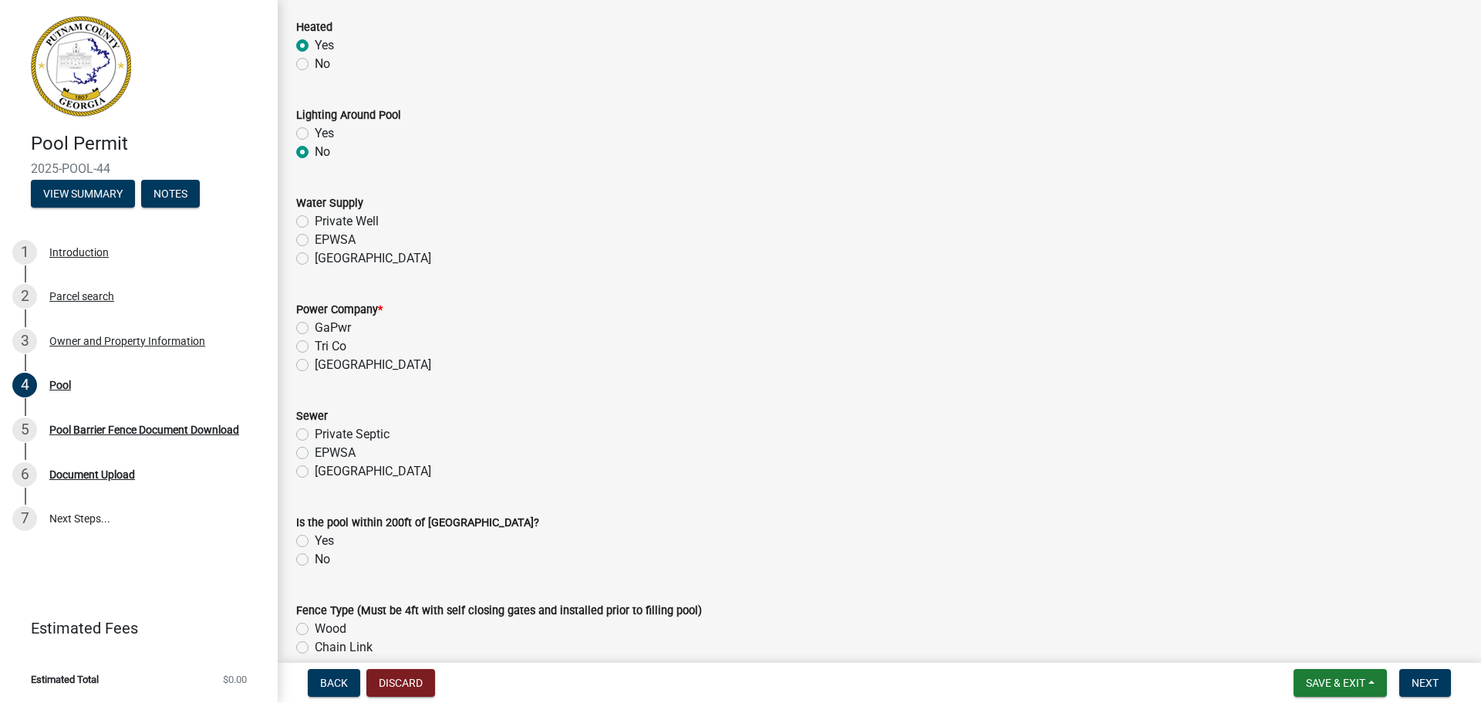
click at [315, 258] on label "[GEOGRAPHIC_DATA]" at bounding box center [373, 258] width 116 height 19
click at [315, 258] on input "[GEOGRAPHIC_DATA]" at bounding box center [320, 254] width 10 height 10
radio input "true"
click at [315, 344] on label "Tri Co" at bounding box center [331, 346] width 32 height 19
click at [315, 344] on input "Tri Co" at bounding box center [320, 342] width 10 height 10
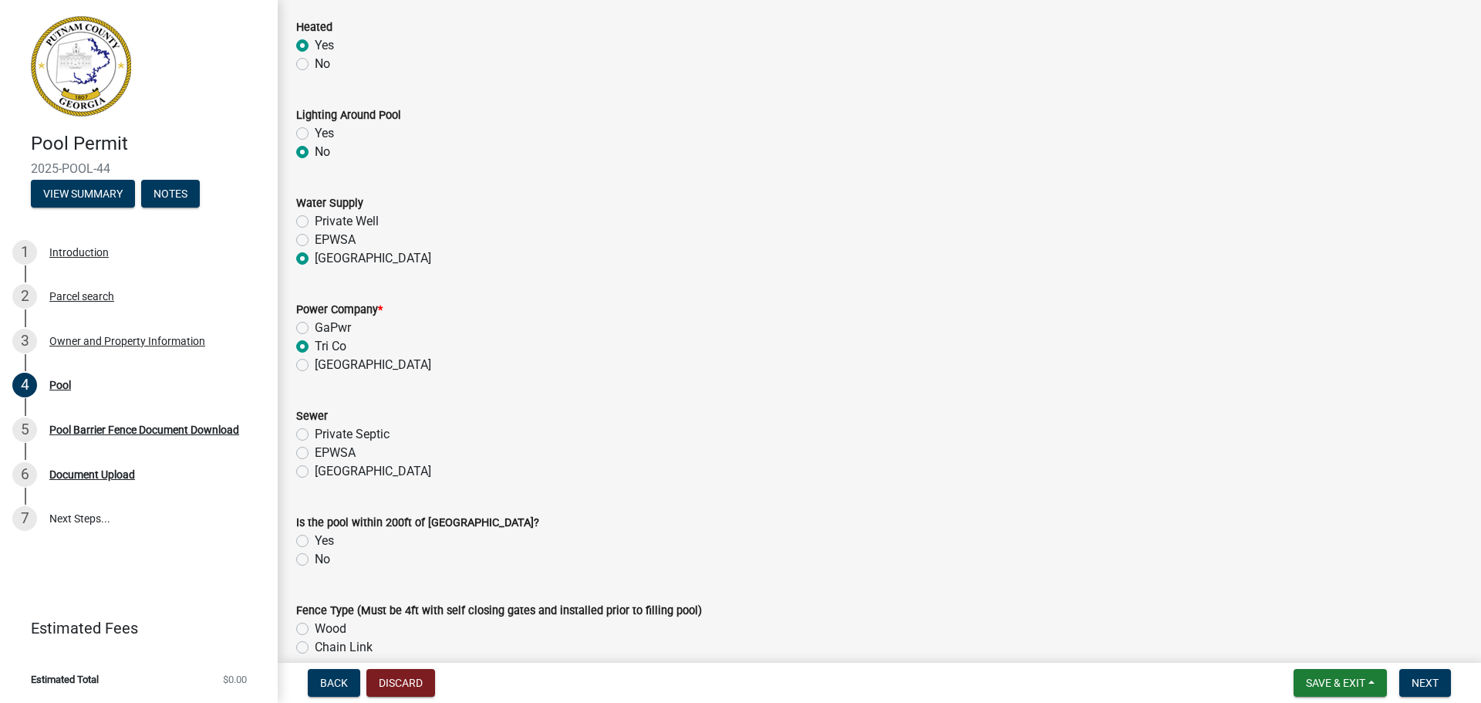
radio input "true"
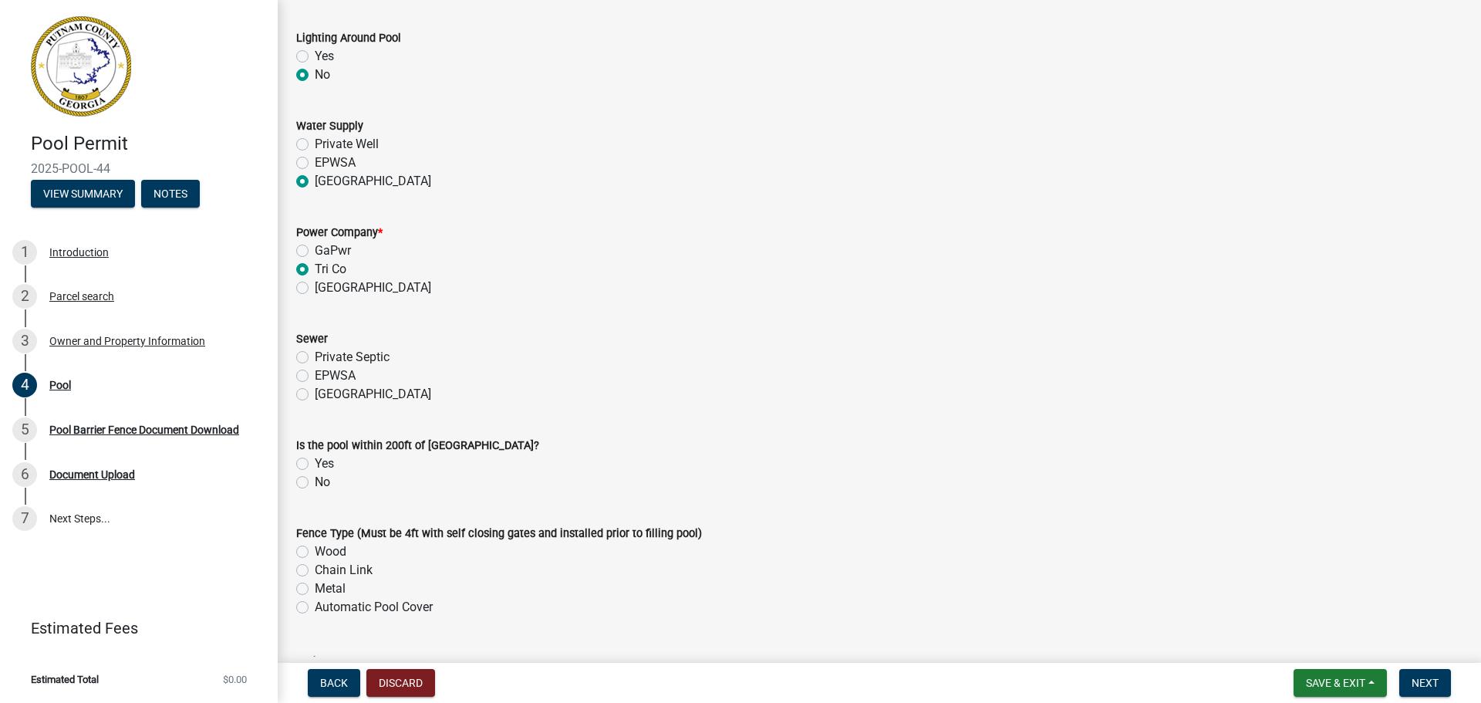
click at [315, 357] on label "Private Septic" at bounding box center [352, 357] width 75 height 19
click at [315, 357] on input "Private Septic" at bounding box center [320, 353] width 10 height 10
radio input "true"
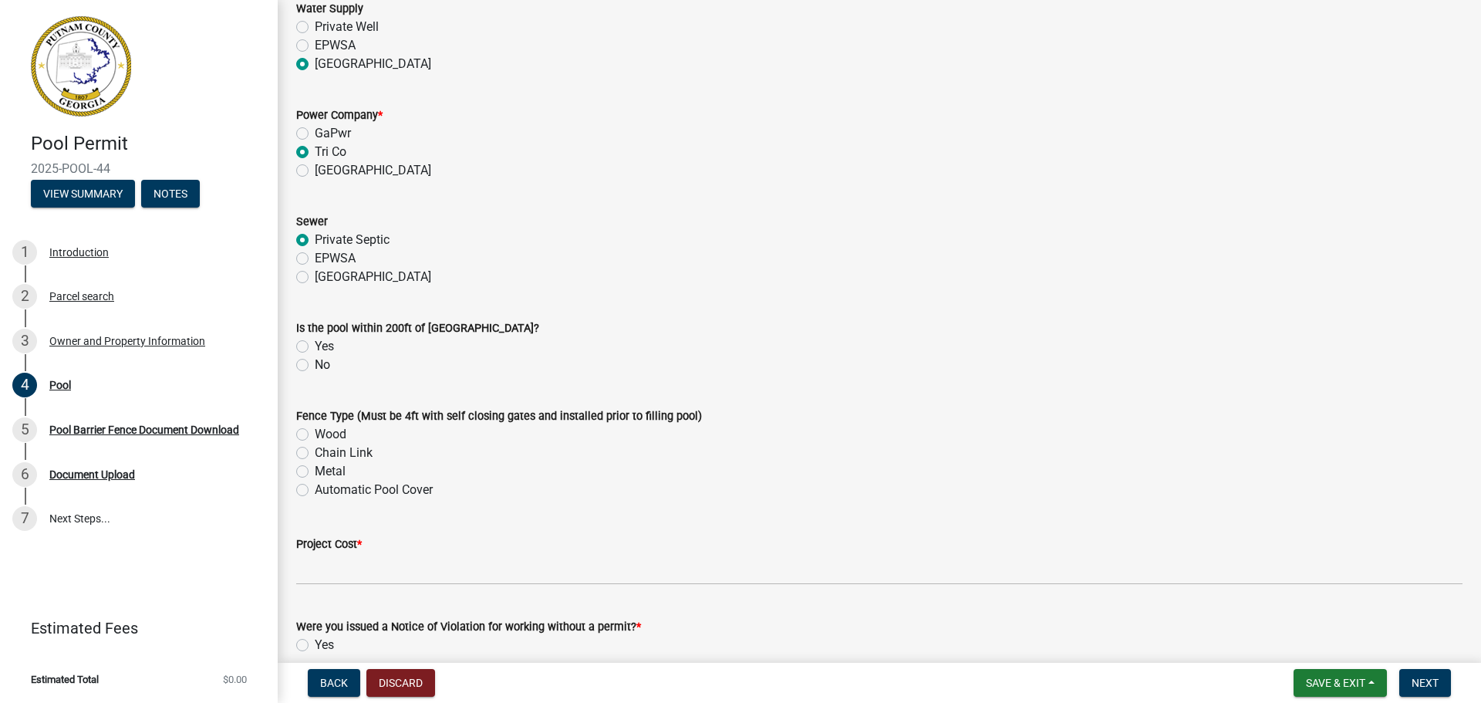
scroll to position [1389, 0]
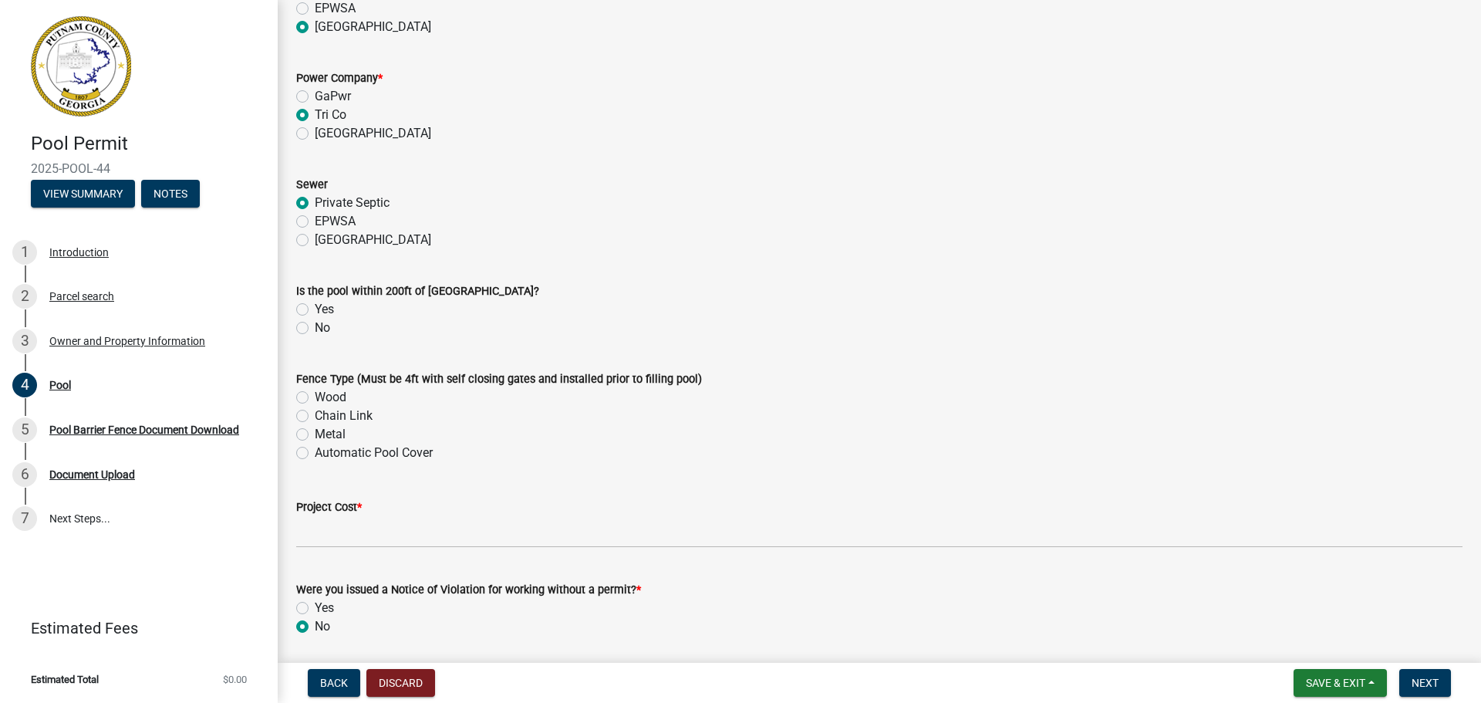
click at [315, 433] on label "Metal" at bounding box center [330, 434] width 31 height 19
click at [315, 433] on input "Metal" at bounding box center [320, 430] width 10 height 10
radio input "true"
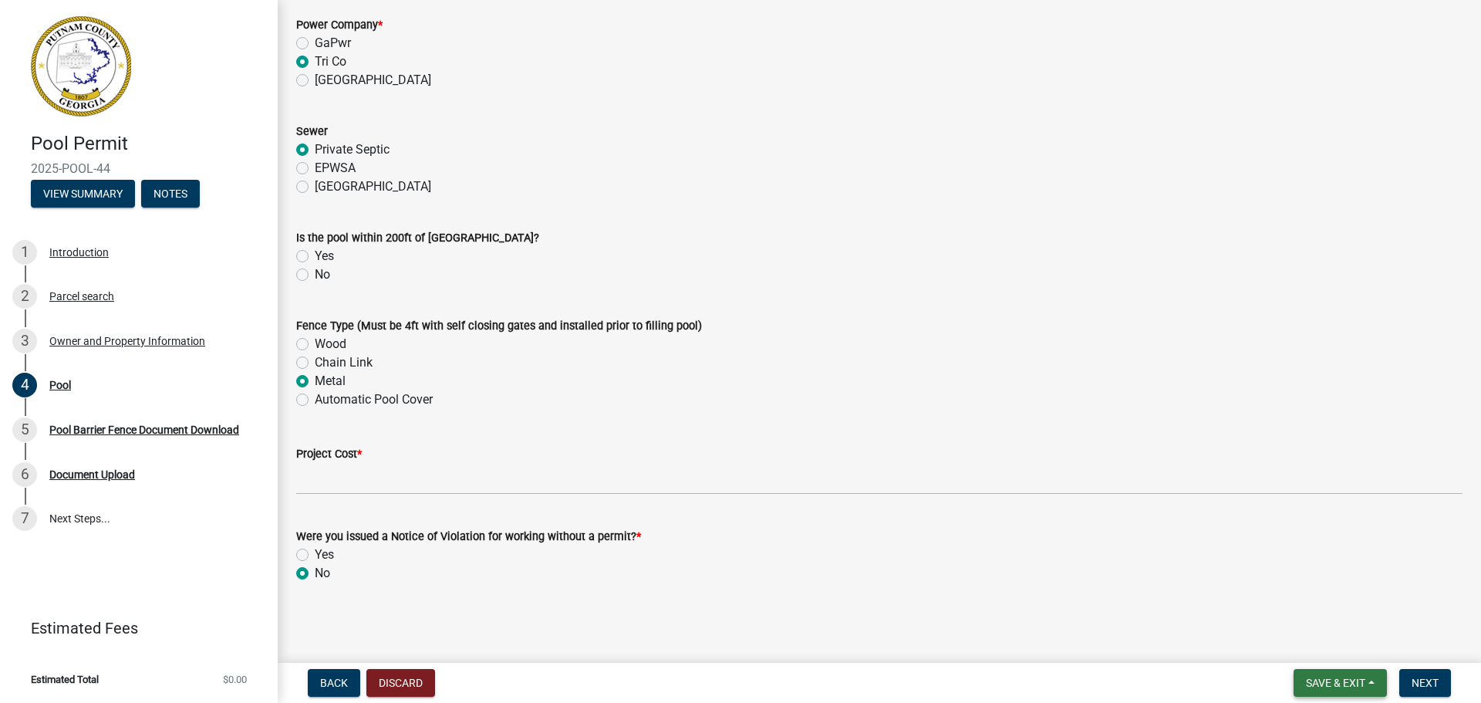
click at [1321, 686] on span "Save & Exit" at bounding box center [1335, 683] width 59 height 12
click at [1305, 644] on button "Save & Exit" at bounding box center [1325, 642] width 123 height 37
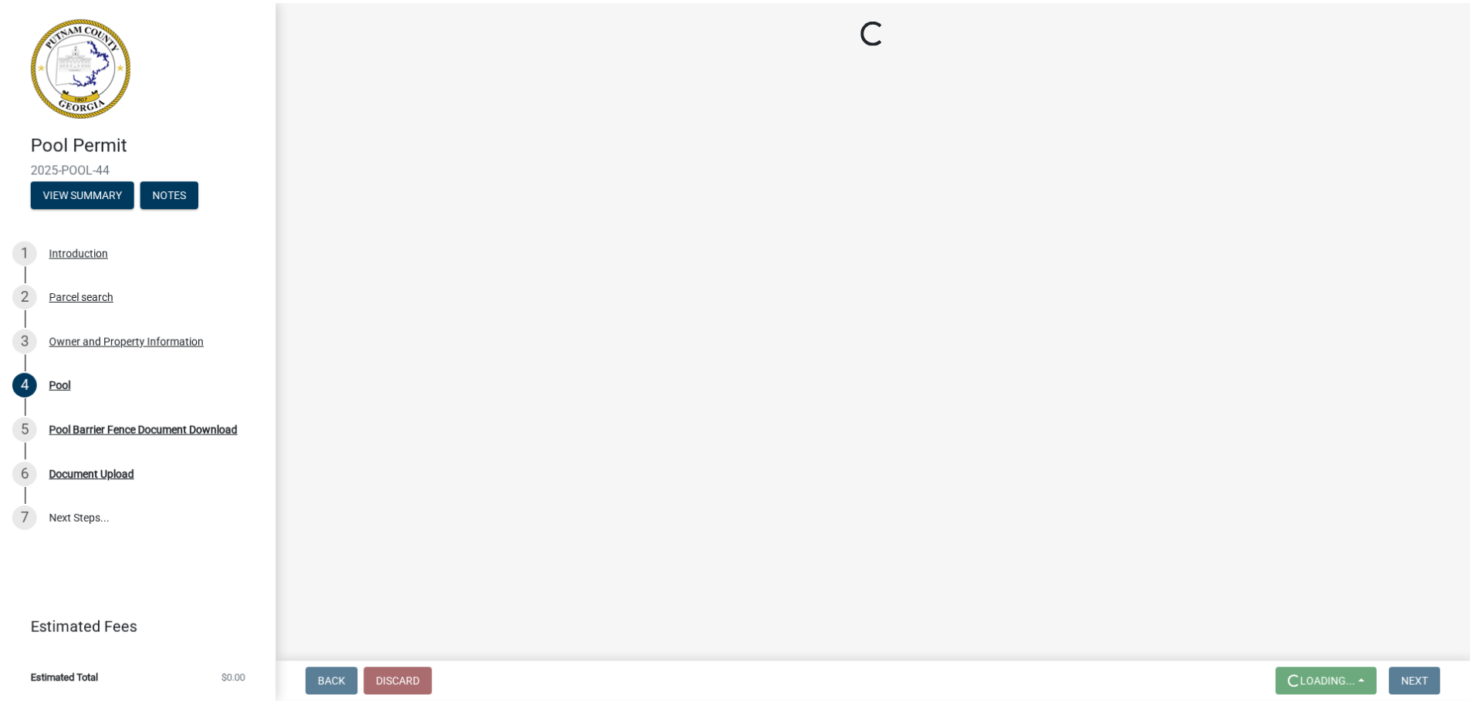
scroll to position [0, 0]
